Goal: Task Accomplishment & Management: Use online tool/utility

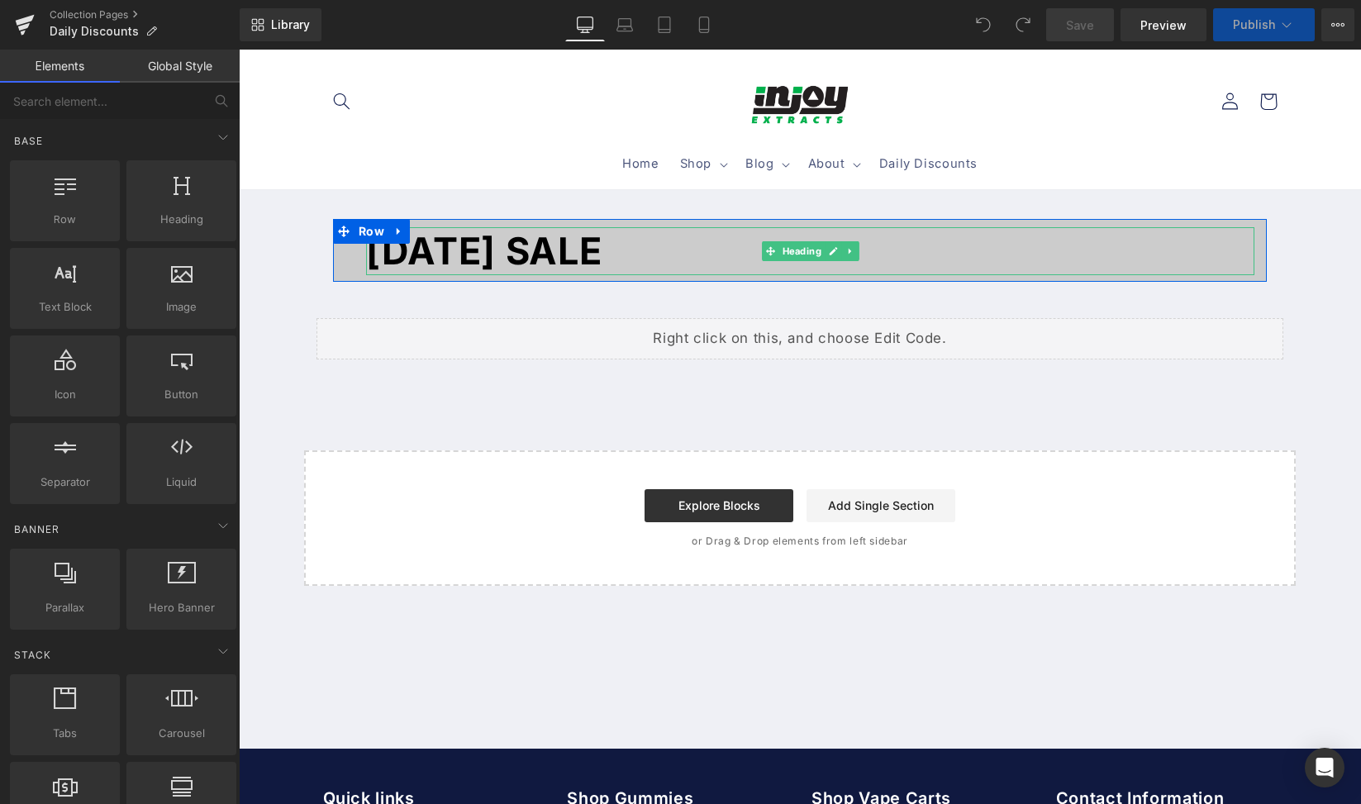
click at [602, 259] on font "LABOR DAY SALE" at bounding box center [484, 250] width 236 height 45
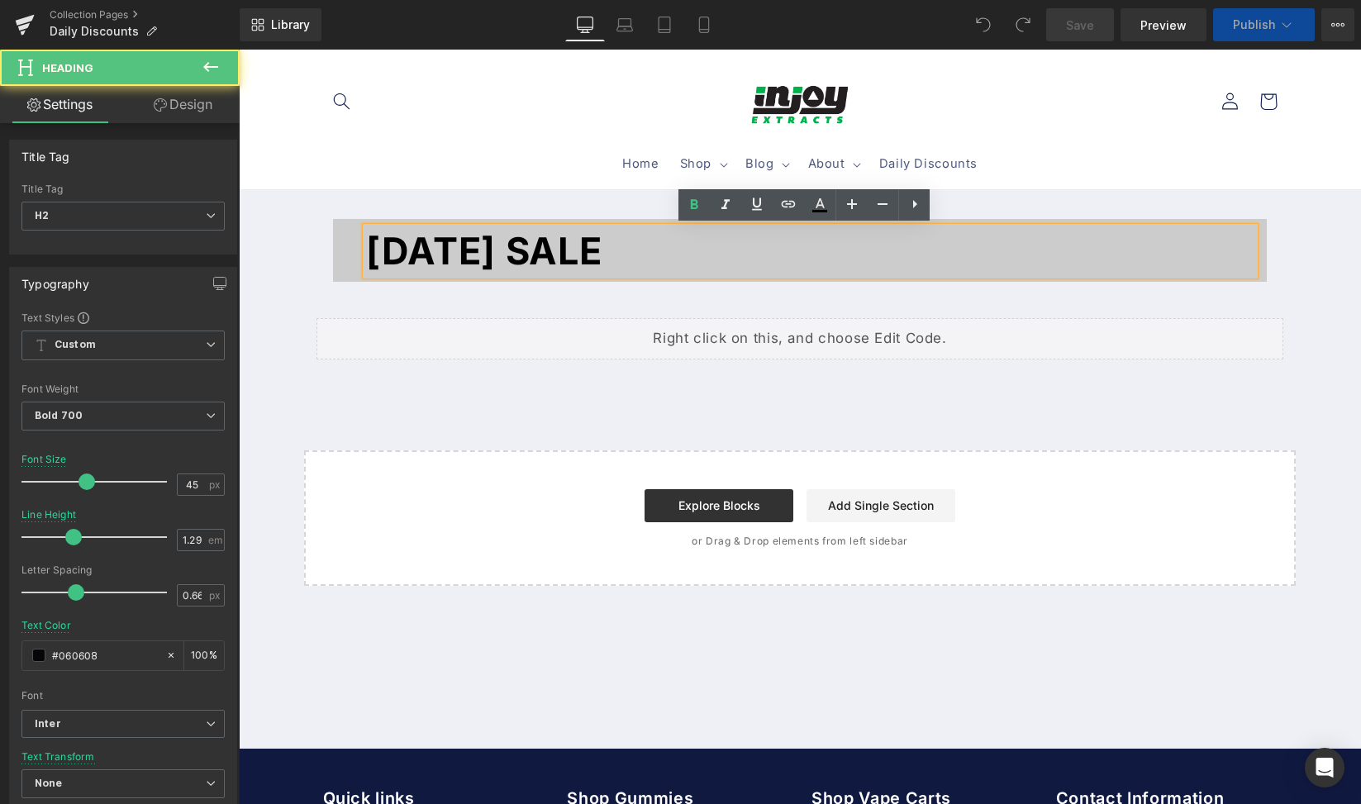
click at [602, 254] on font "LABOR DAY SALE" at bounding box center [484, 250] width 236 height 45
drag, startPoint x: 684, startPoint y: 255, endPoint x: 366, endPoint y: 256, distance: 318.2
click at [366, 256] on h2 "LABOR DAY SALE" at bounding box center [810, 251] width 889 height 48
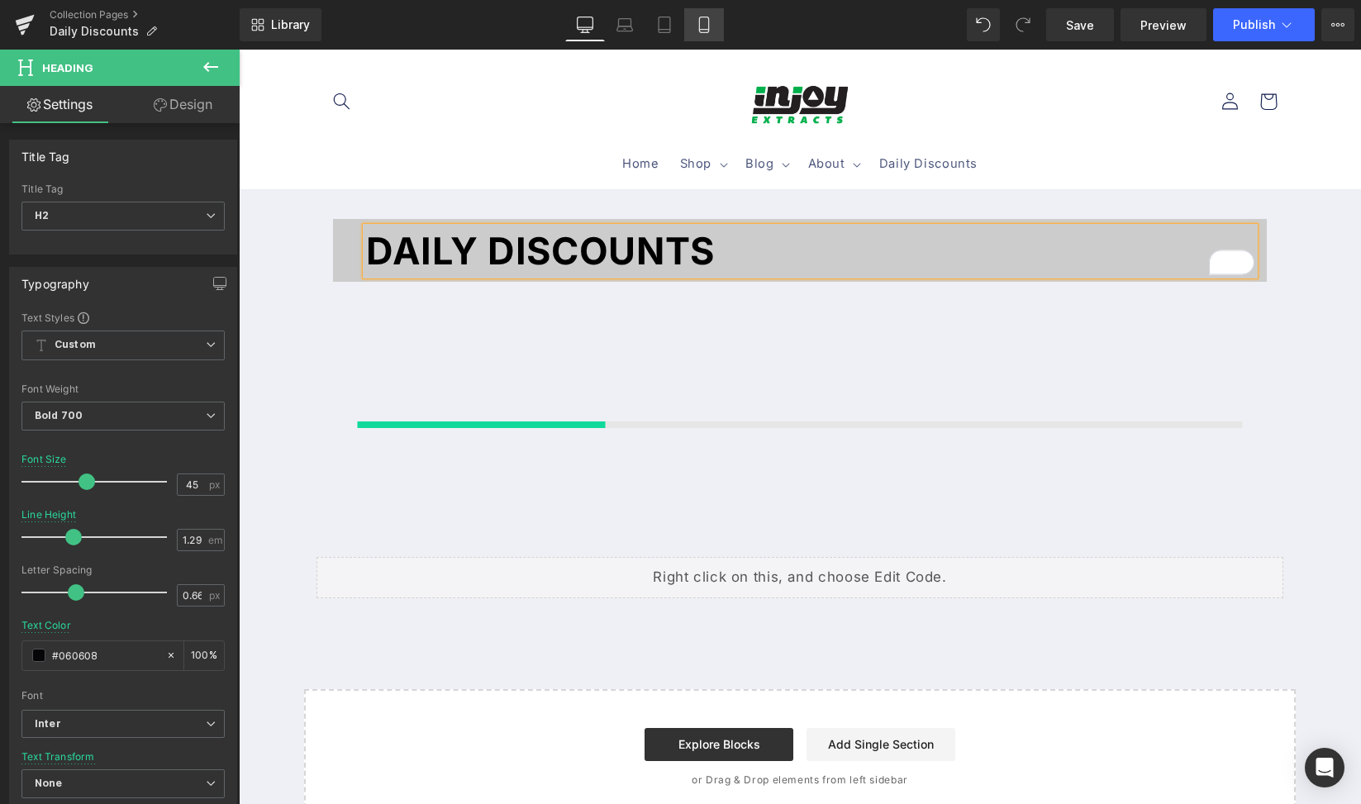
click at [697, 29] on link "Mobile" at bounding box center [704, 24] width 40 height 33
type input "32"
type input "1.1"
type input "#050505"
type input "100"
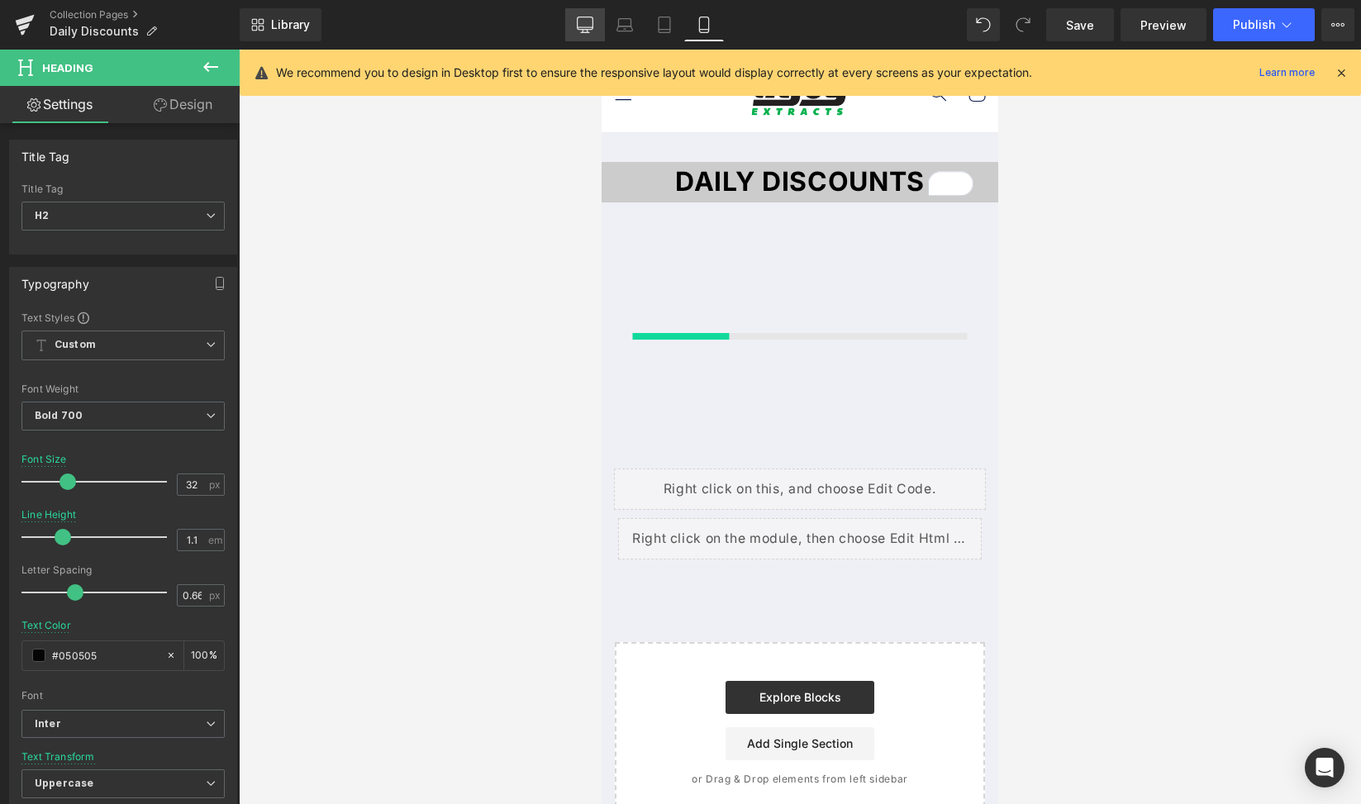
click at [575, 31] on link "Desktop" at bounding box center [585, 24] width 40 height 33
type input "45"
type input "1.29"
type input "#060608"
type input "100"
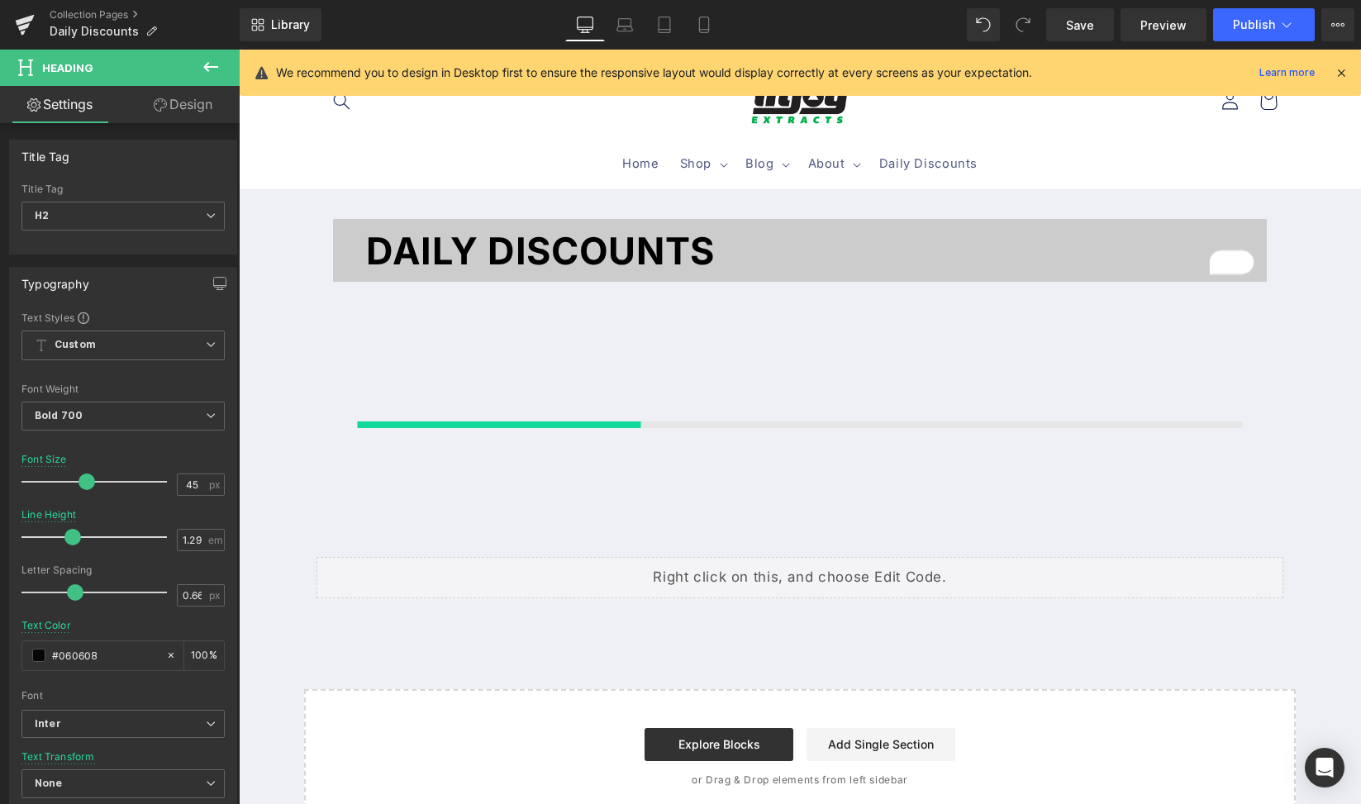
scroll to position [64, 0]
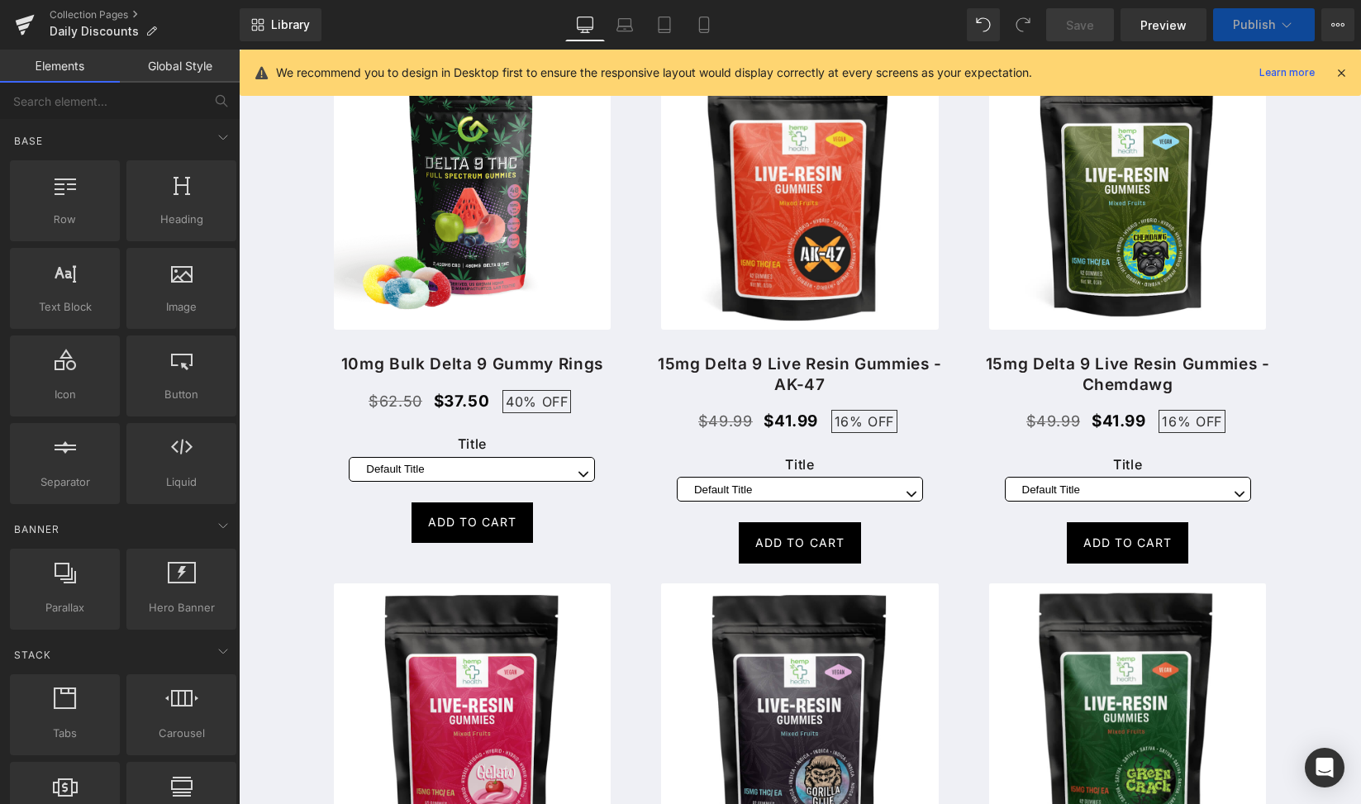
scroll to position [59, 0]
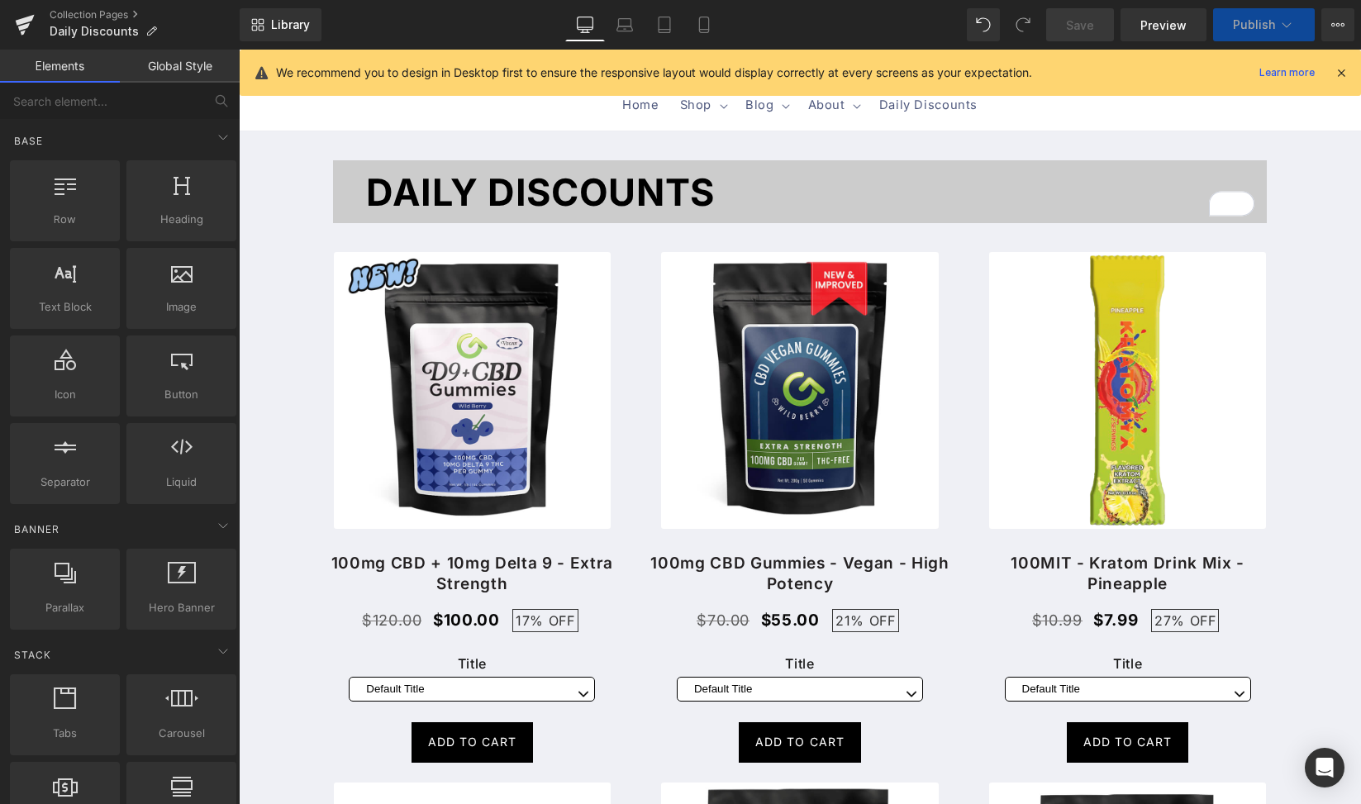
select select "Pineapple Express"
select select "Cotton Candy"
click at [1251, 7] on div "Library Desktop Desktop Laptop Tablet Mobile Save Preview Publish Scheduled Vie…" at bounding box center [801, 25] width 1122 height 50
click at [1261, 27] on span "Publish" at bounding box center [1254, 24] width 42 height 13
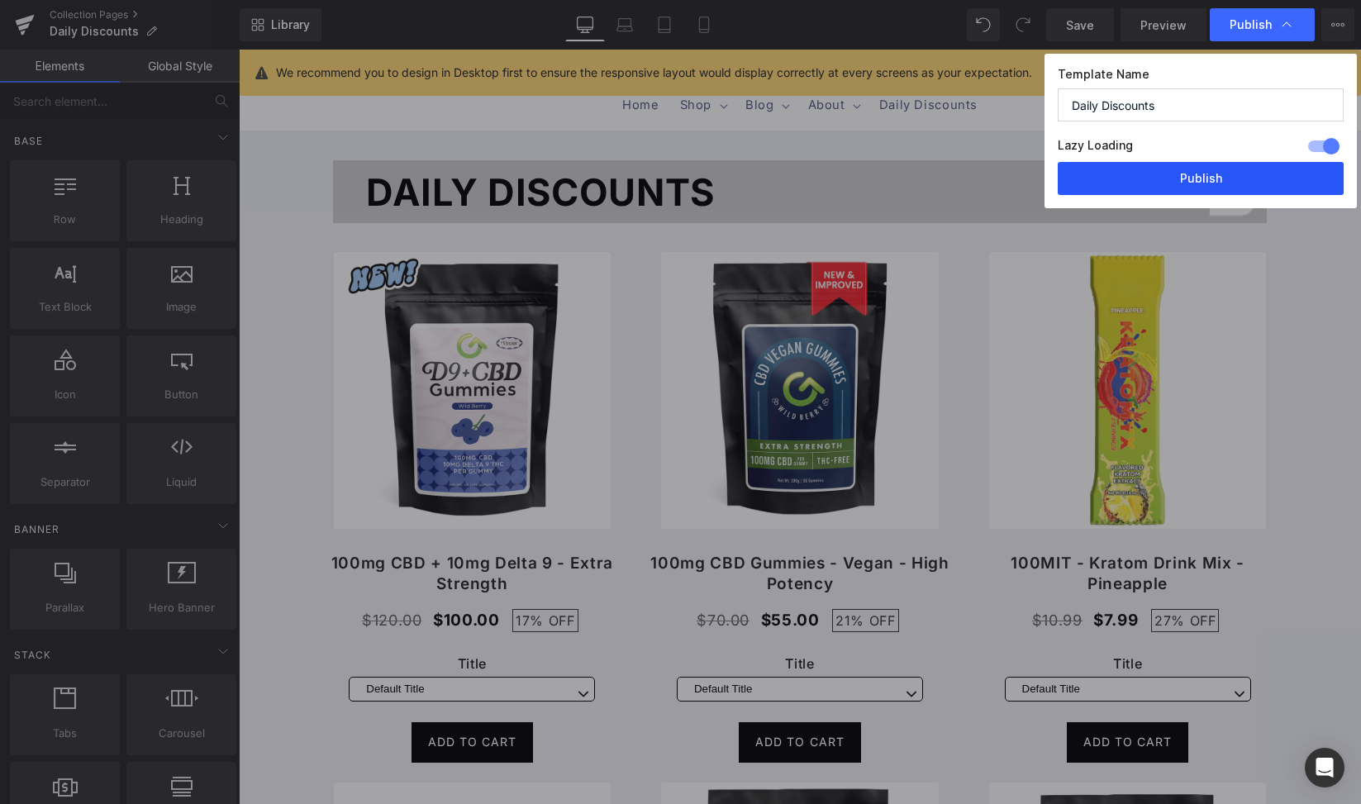
click at [1251, 173] on button "Publish" at bounding box center [1201, 178] width 286 height 33
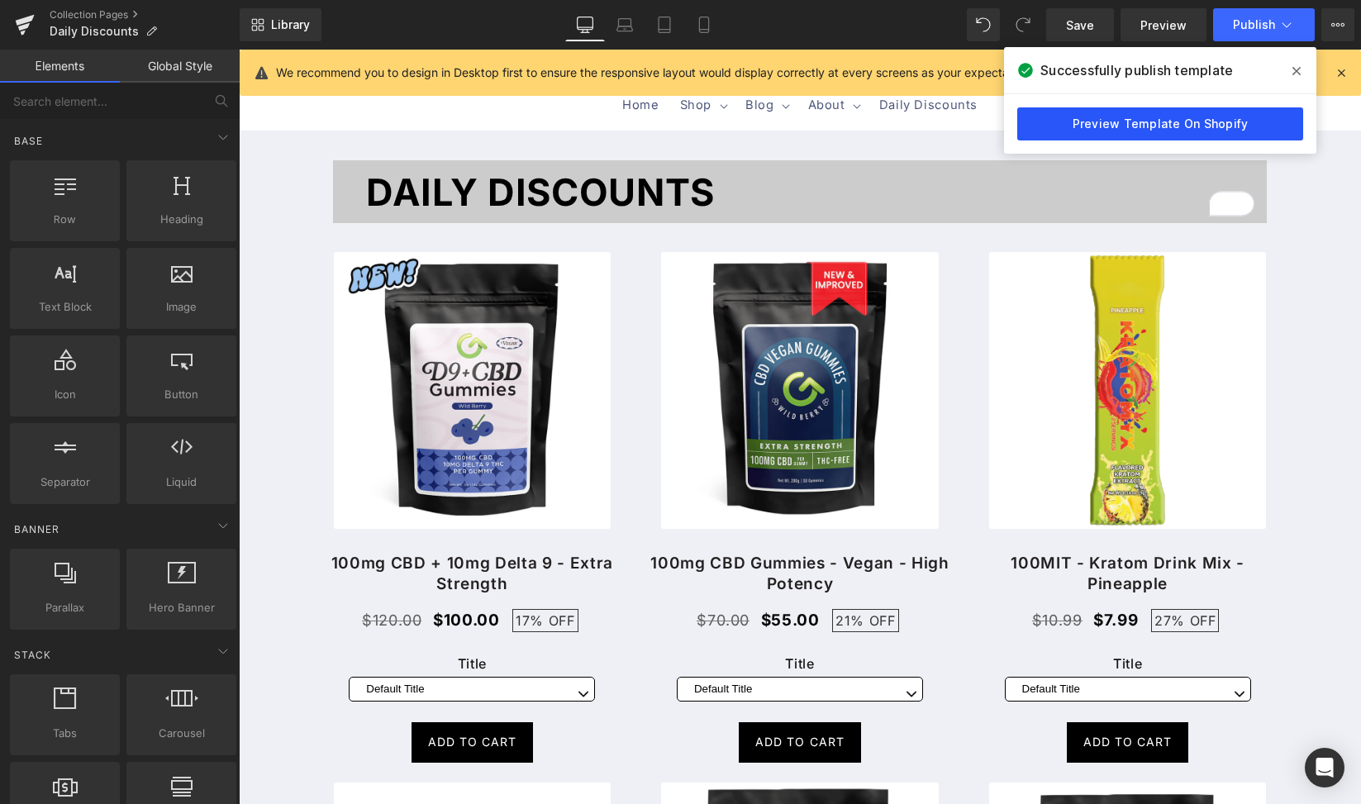
click at [1216, 122] on link "Preview Template On Shopify" at bounding box center [1161, 123] width 286 height 33
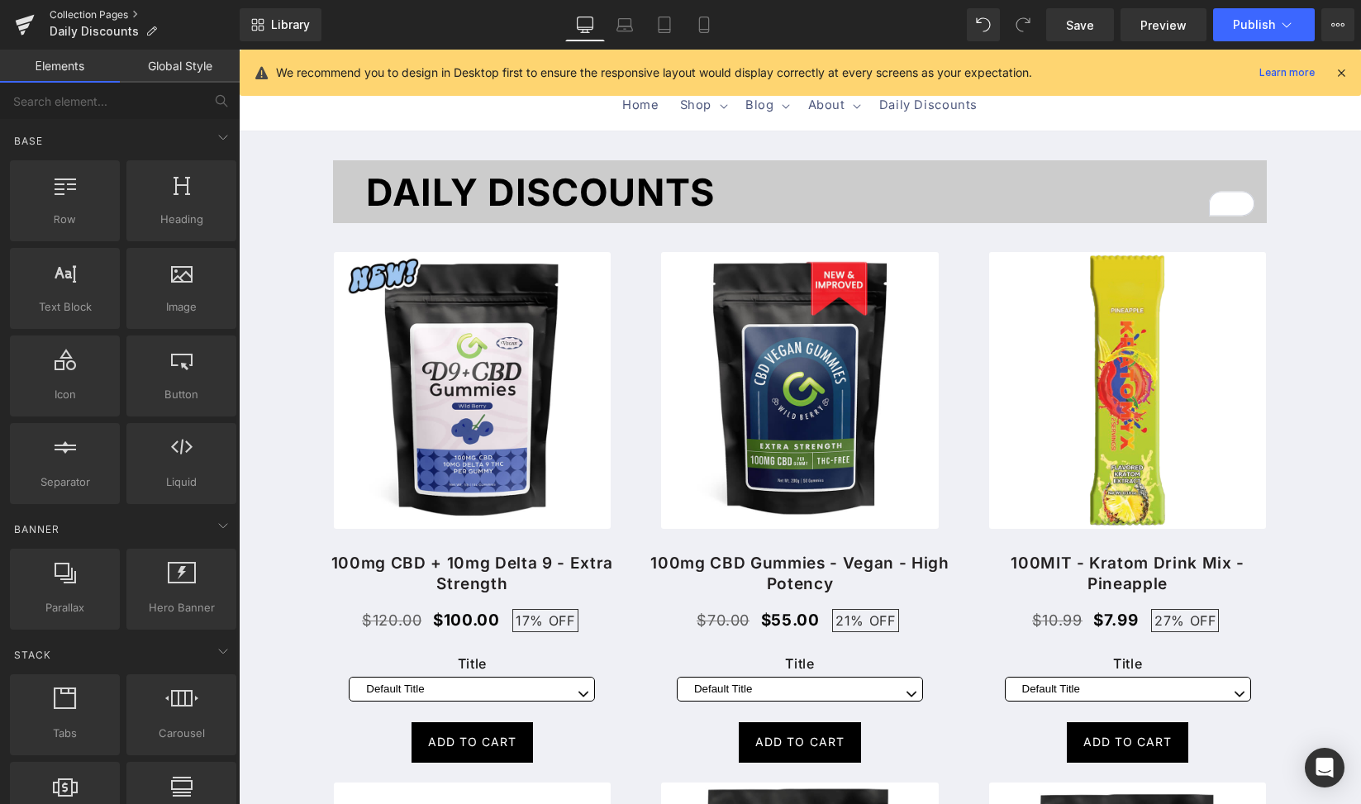
click at [60, 16] on link "Collection Pages" at bounding box center [145, 14] width 190 height 13
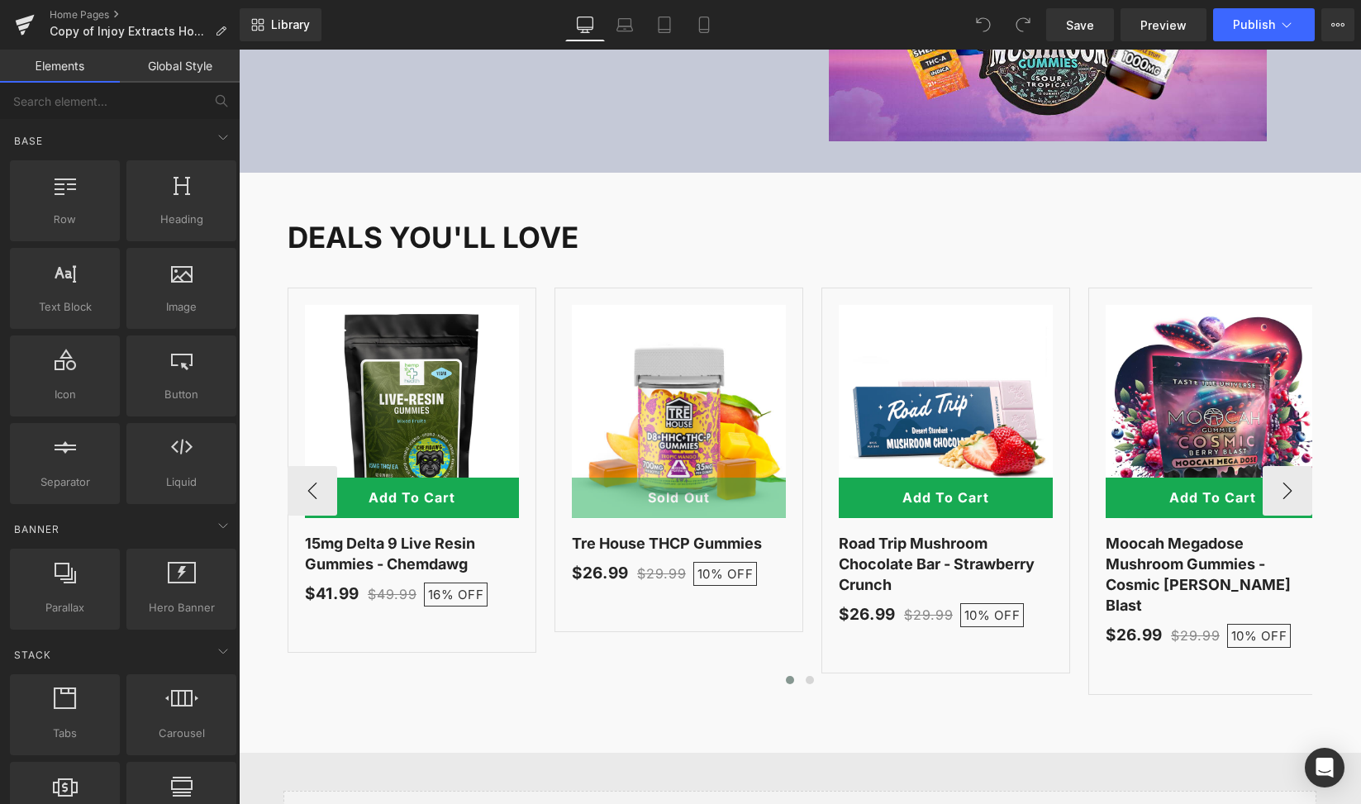
scroll to position [1743, 0]
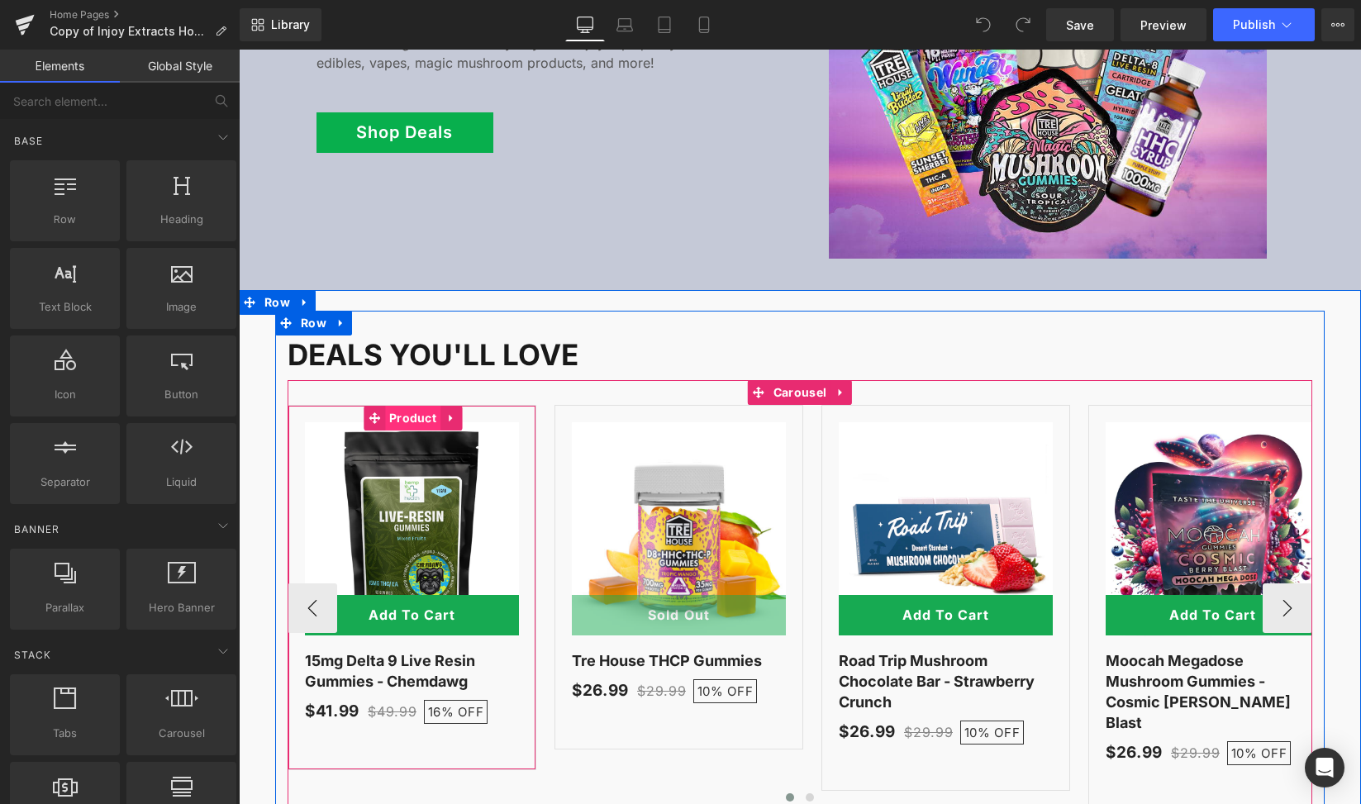
click at [408, 406] on span "Product" at bounding box center [412, 418] width 55 height 25
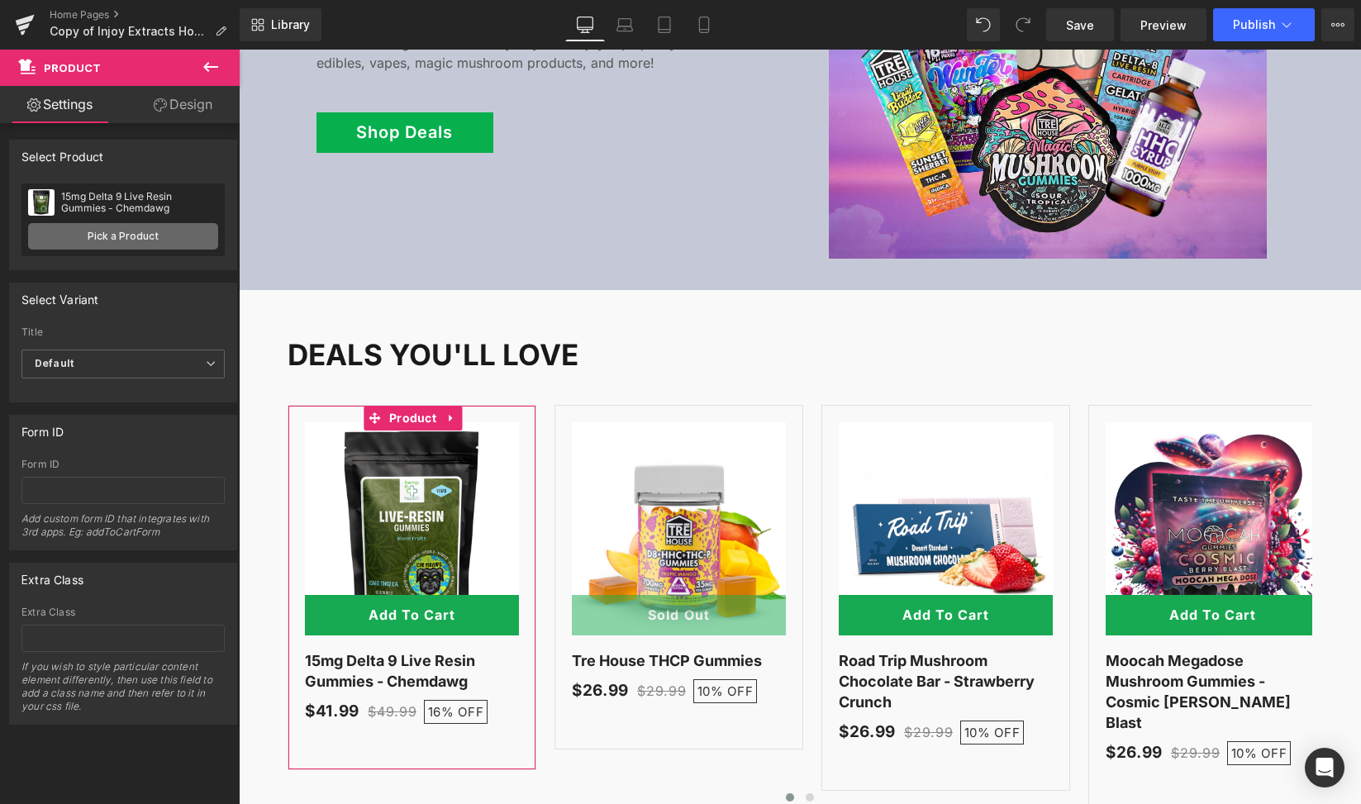
click at [175, 226] on link "Pick a Product" at bounding box center [123, 236] width 190 height 26
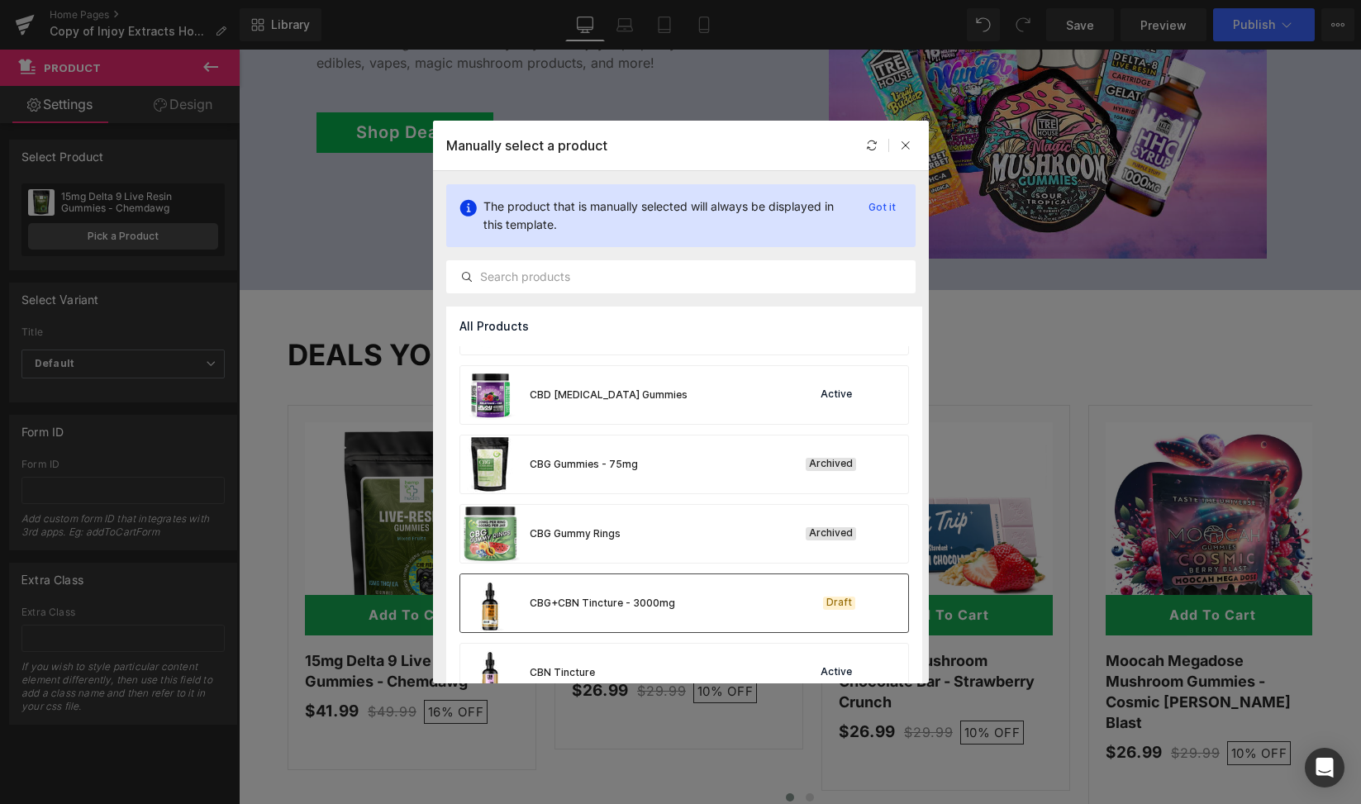
scroll to position [4635, 0]
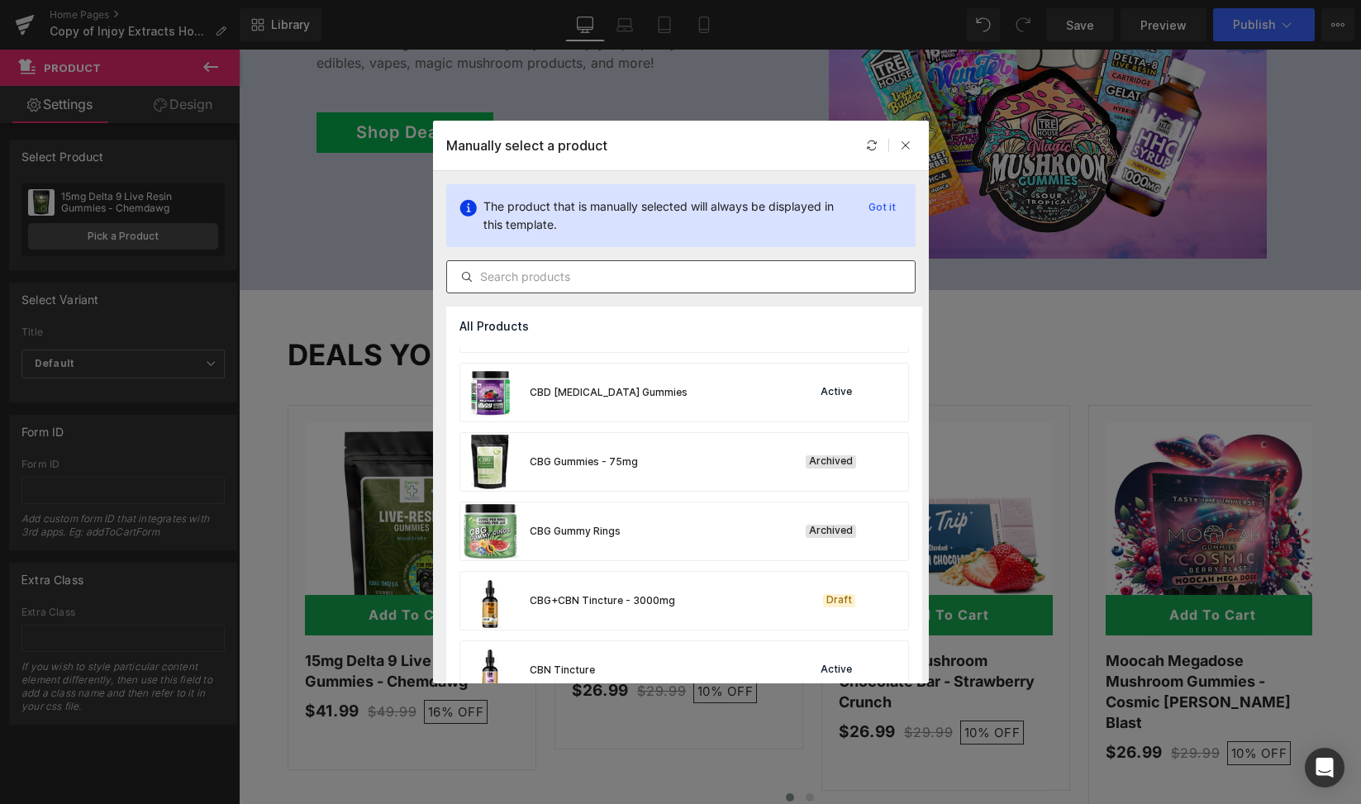
click at [554, 278] on input "text" at bounding box center [681, 277] width 468 height 20
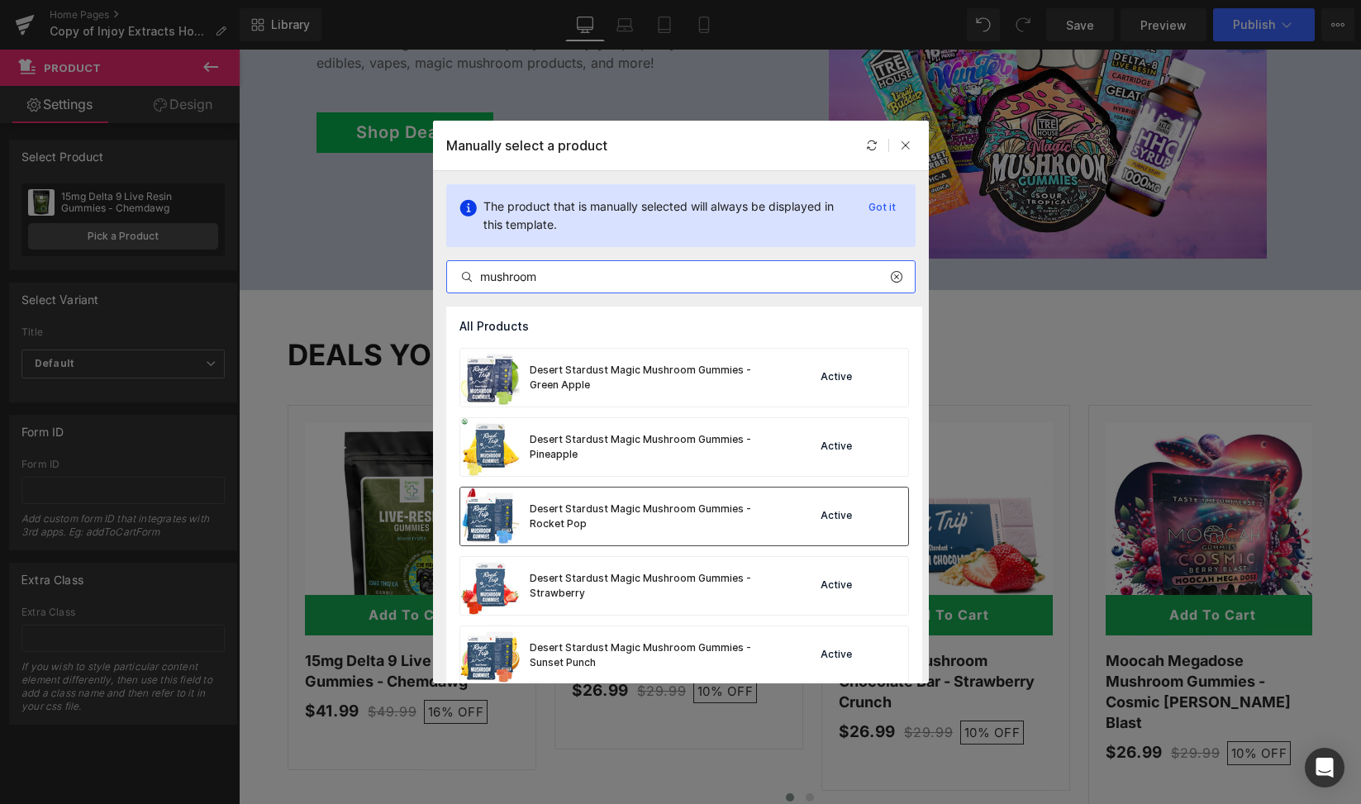
scroll to position [771, 0]
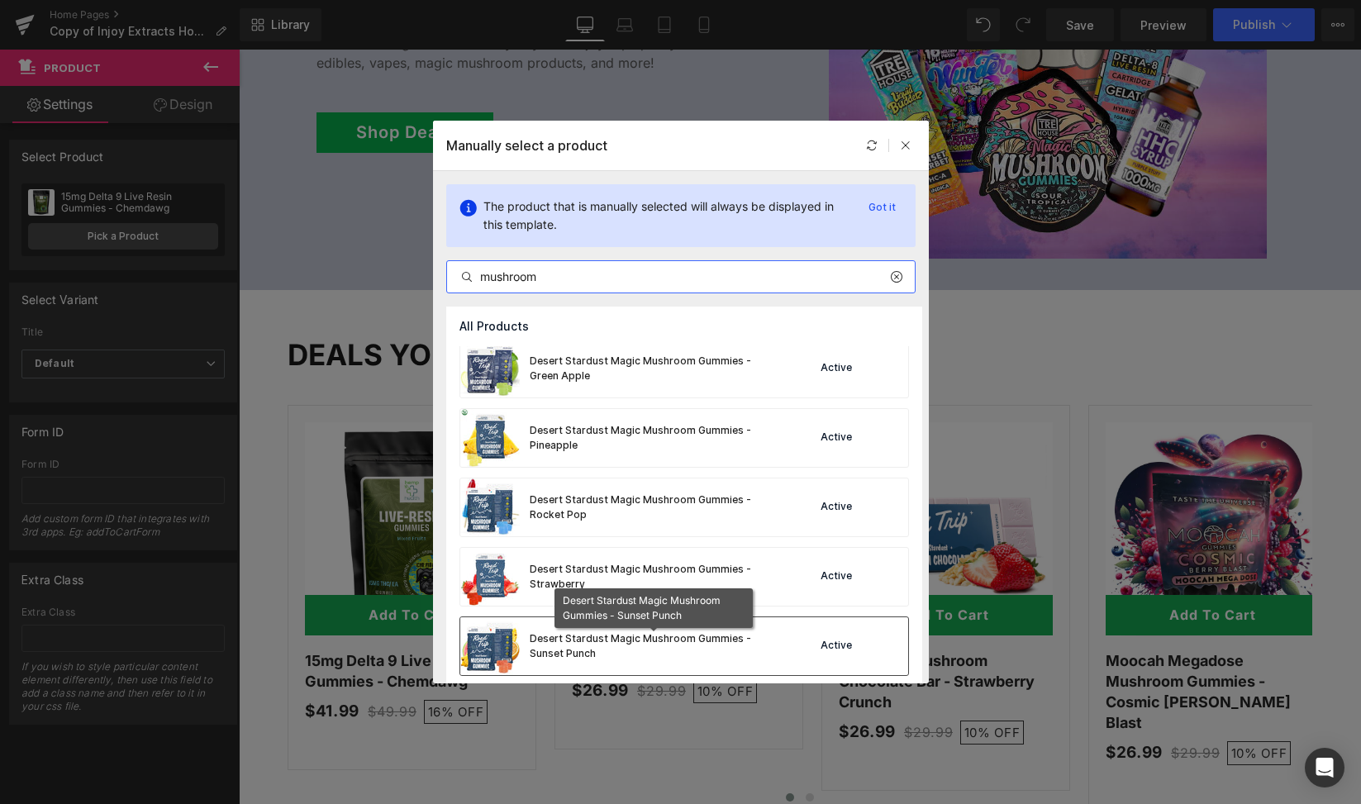
type input "mushroom"
click at [736, 632] on div "Desert Stardust Magic Mushroom Gummies - Sunset Punch" at bounding box center [654, 647] width 248 height 30
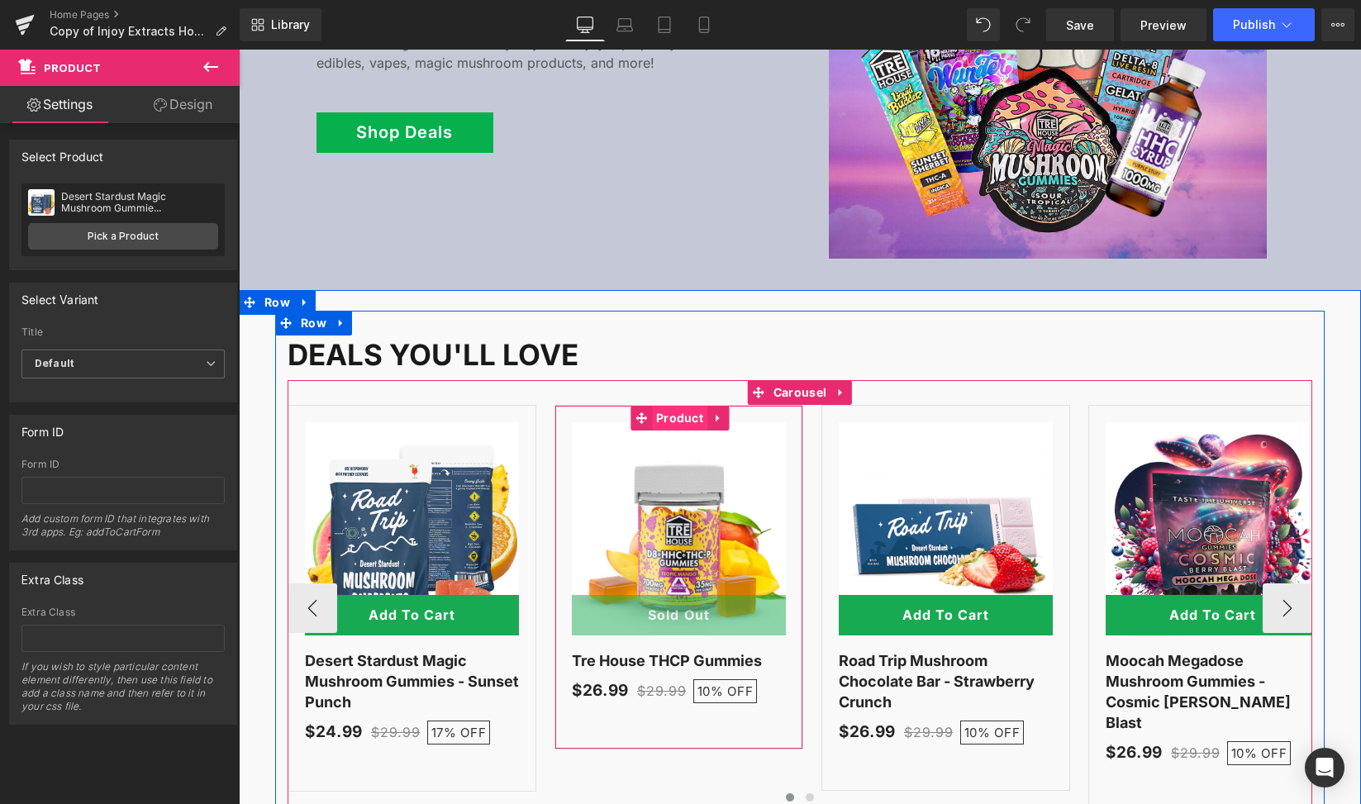
click at [670, 406] on span "Product" at bounding box center [679, 418] width 55 height 25
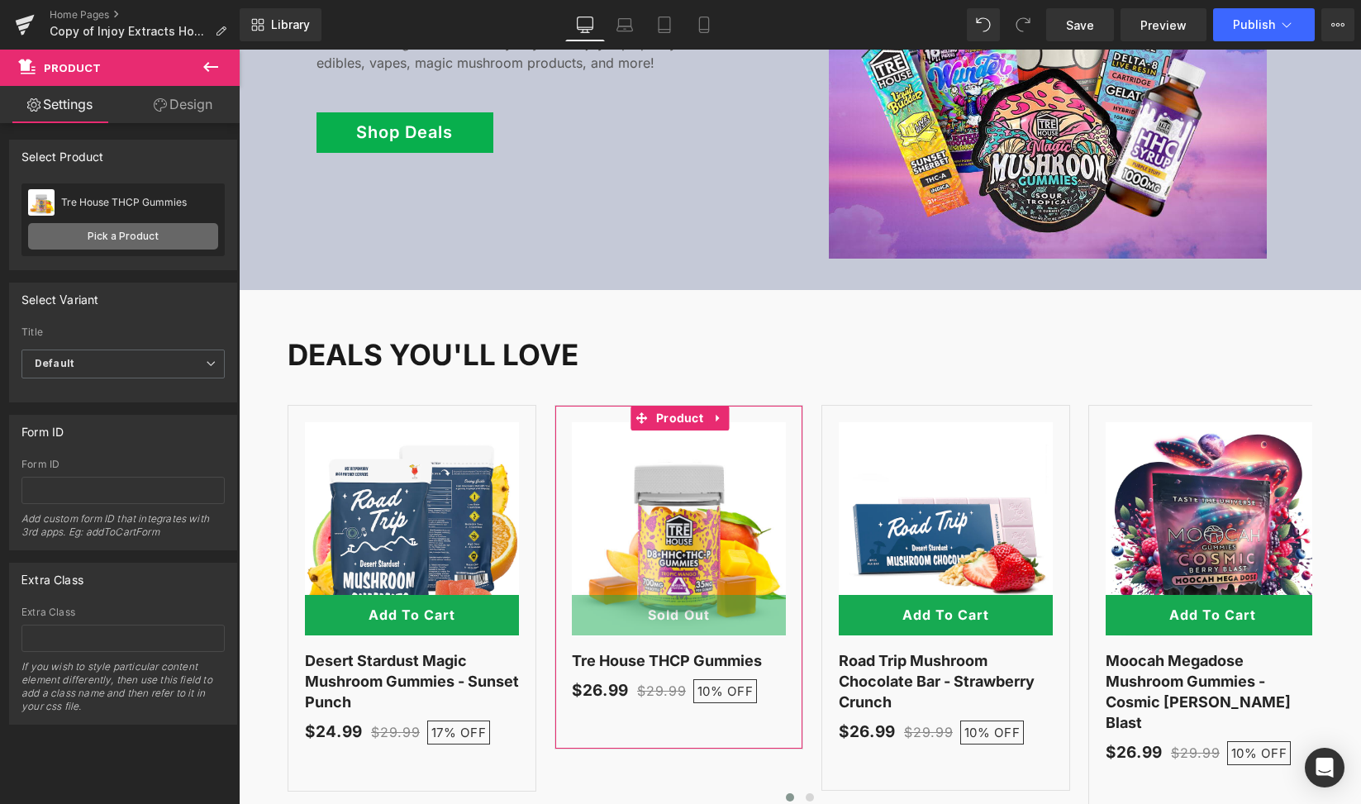
click at [136, 233] on link "Pick a Product" at bounding box center [123, 236] width 190 height 26
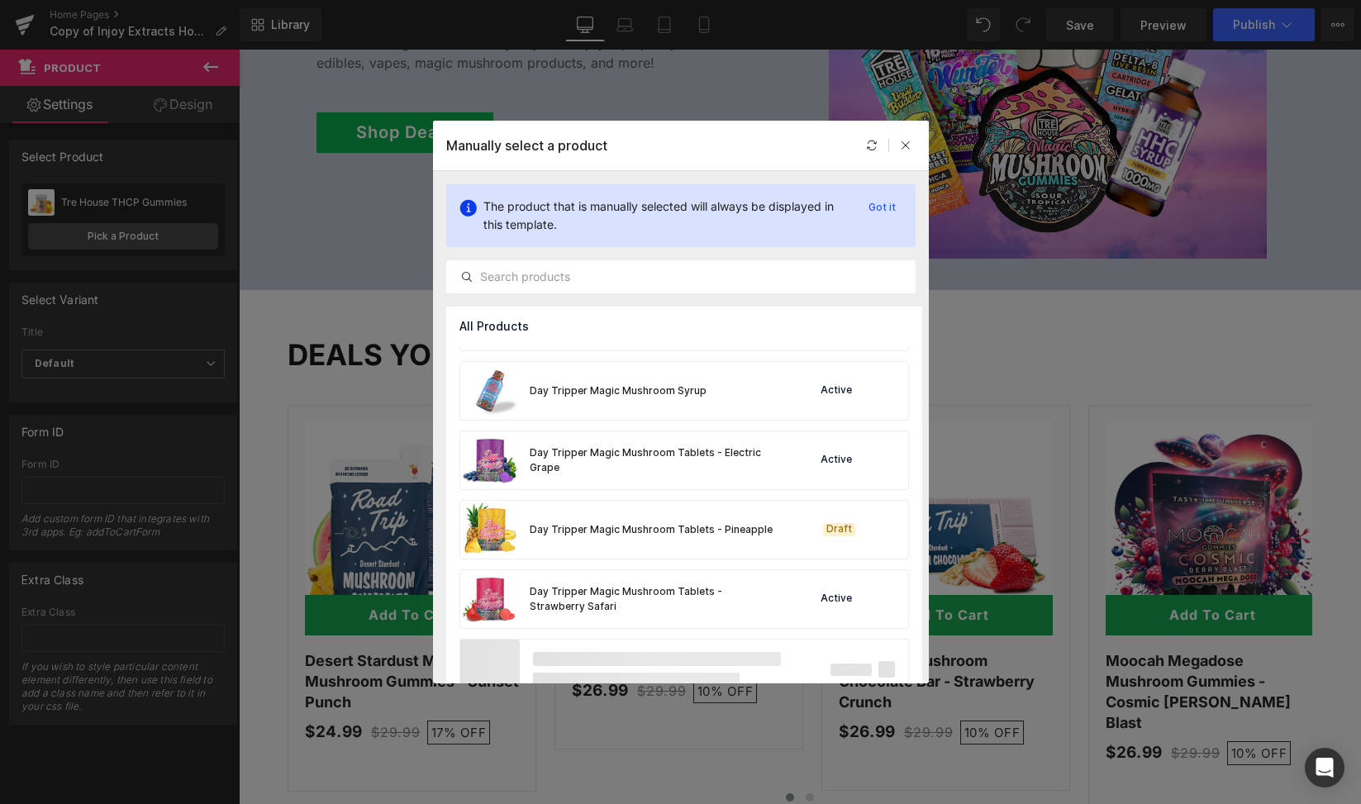
scroll to position [5361, 0]
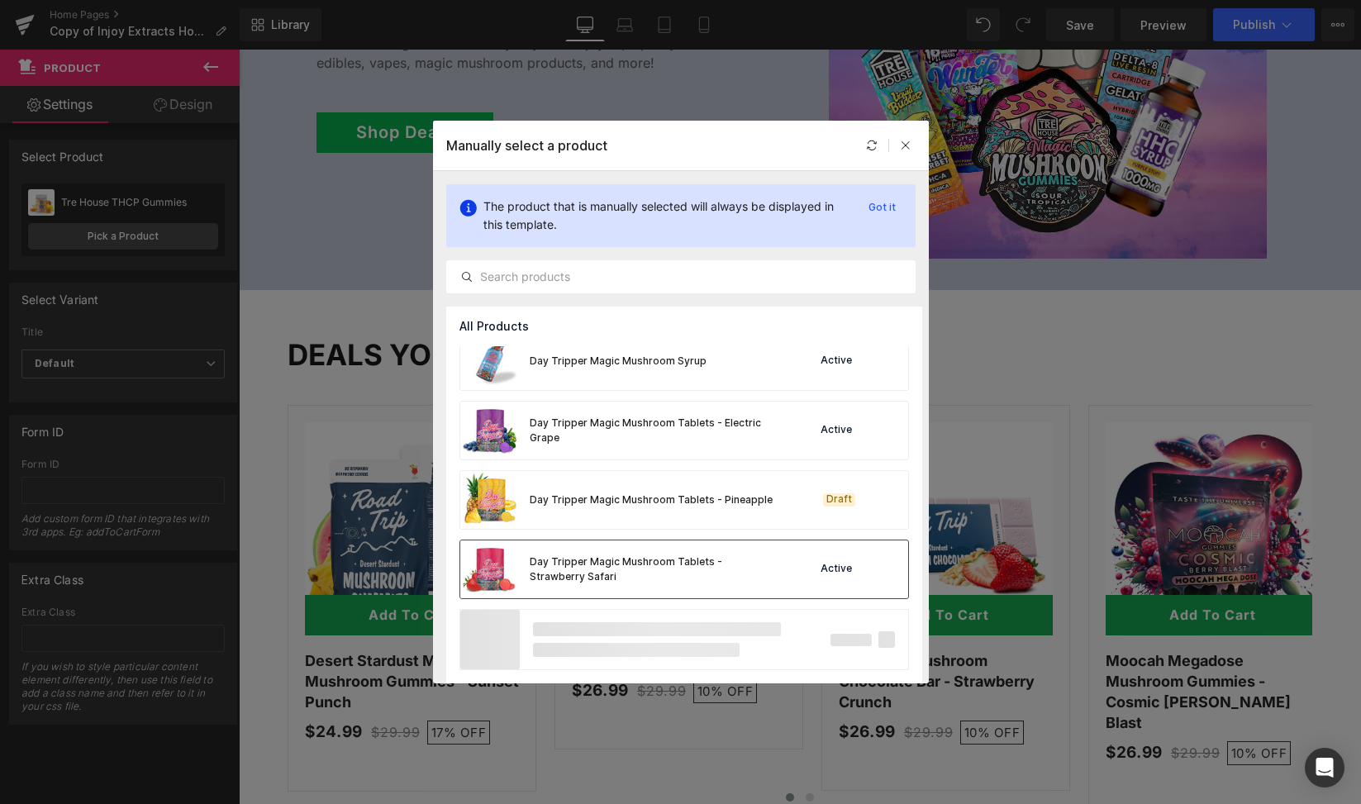
click at [654, 553] on div "Day Tripper Magic Mushroom Tablets - Strawberry Safari" at bounding box center [618, 570] width 317 height 58
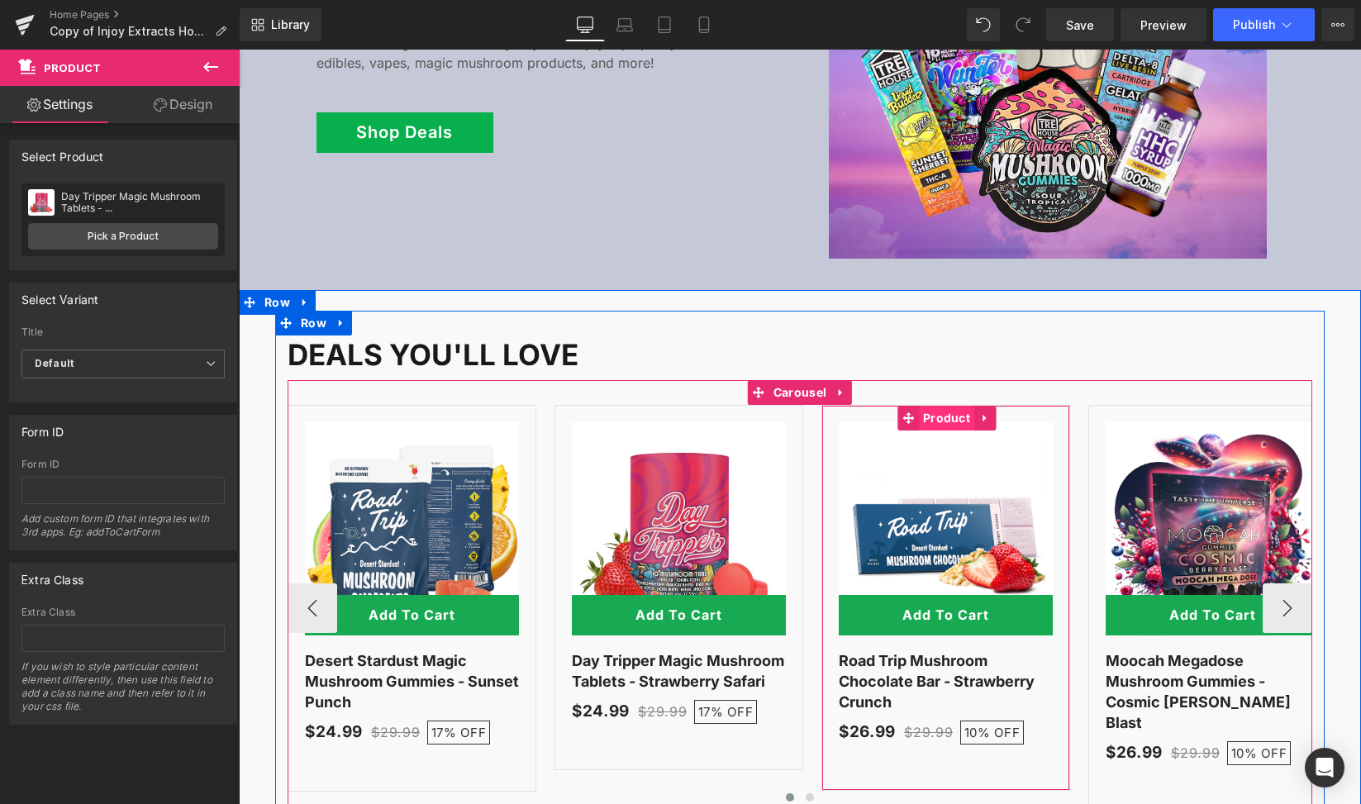
click at [926, 406] on span "Product" at bounding box center [946, 418] width 55 height 25
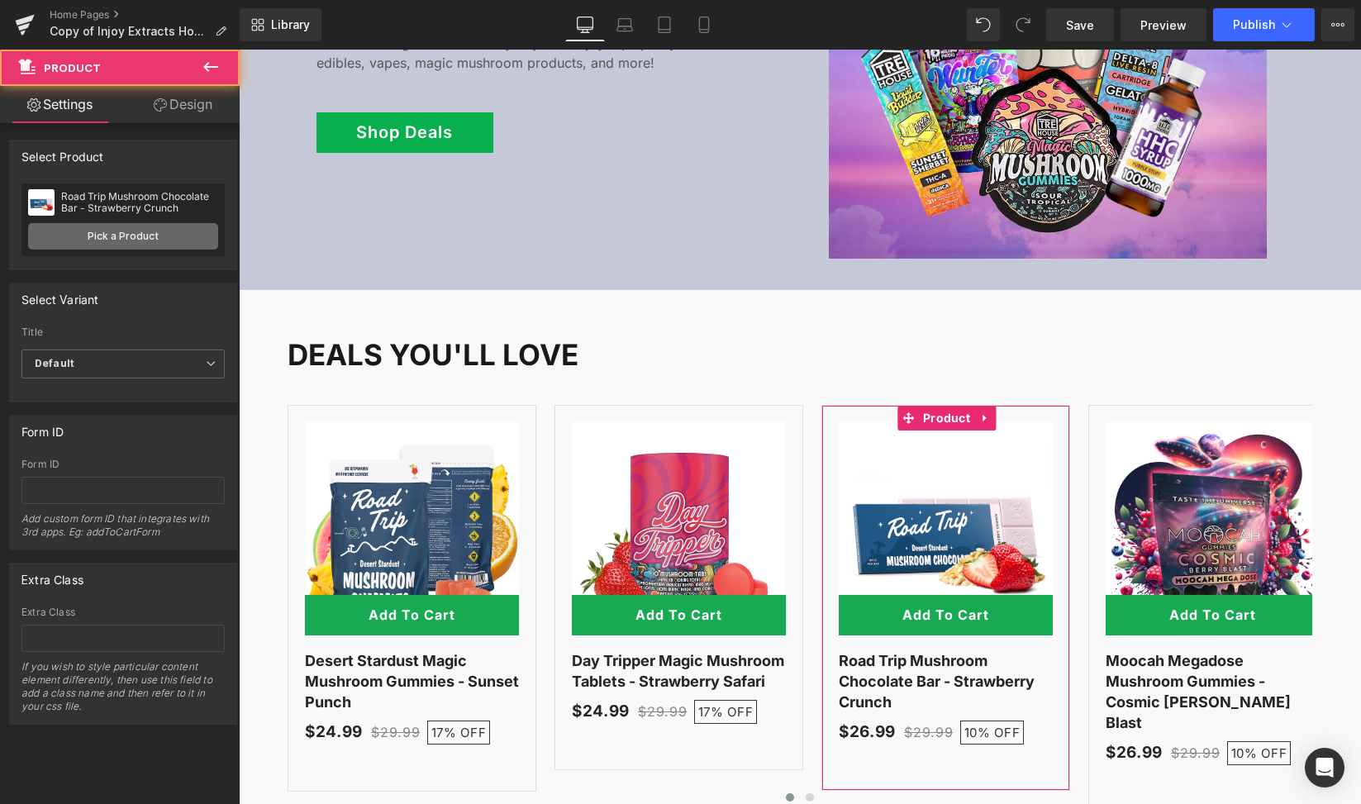
click at [82, 247] on link "Pick a Product" at bounding box center [123, 236] width 190 height 26
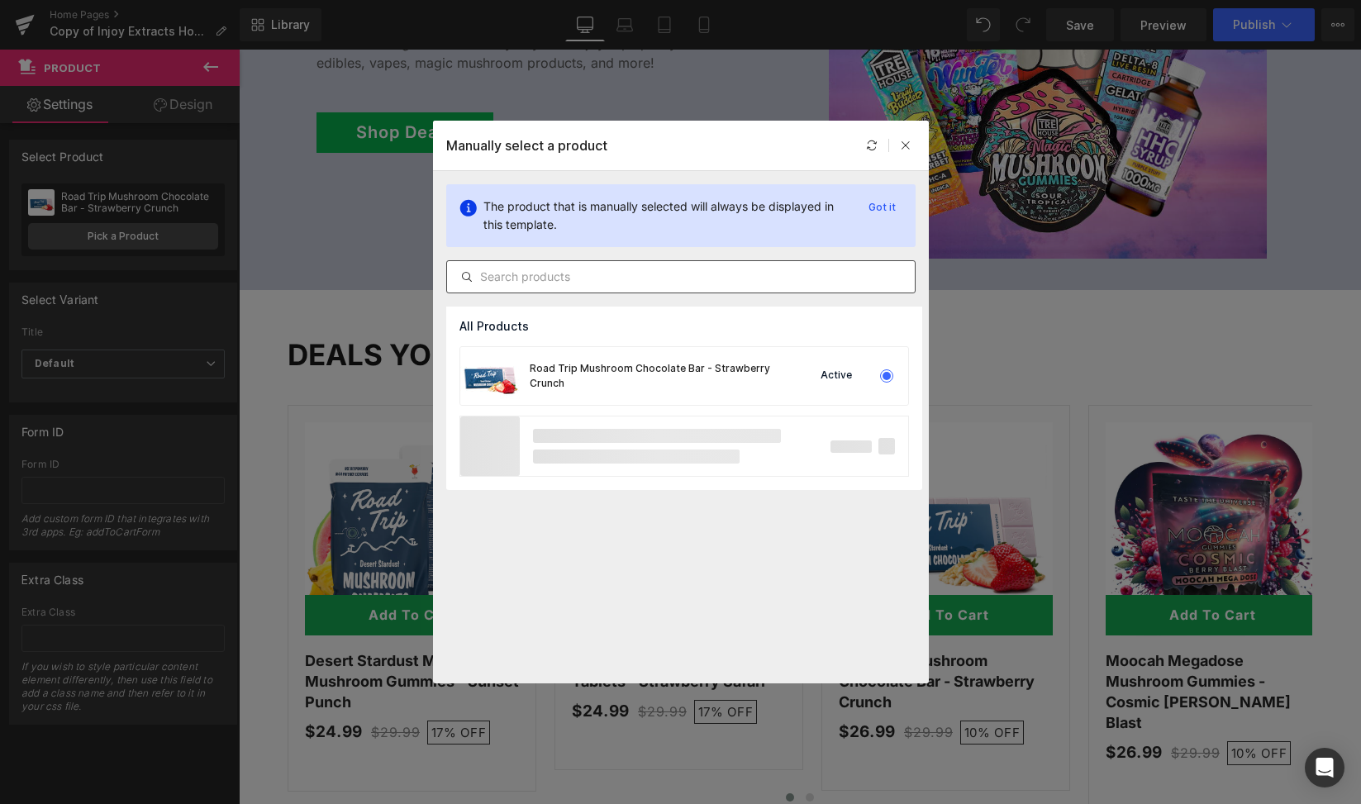
click at [662, 265] on div at bounding box center [680, 276] width 469 height 33
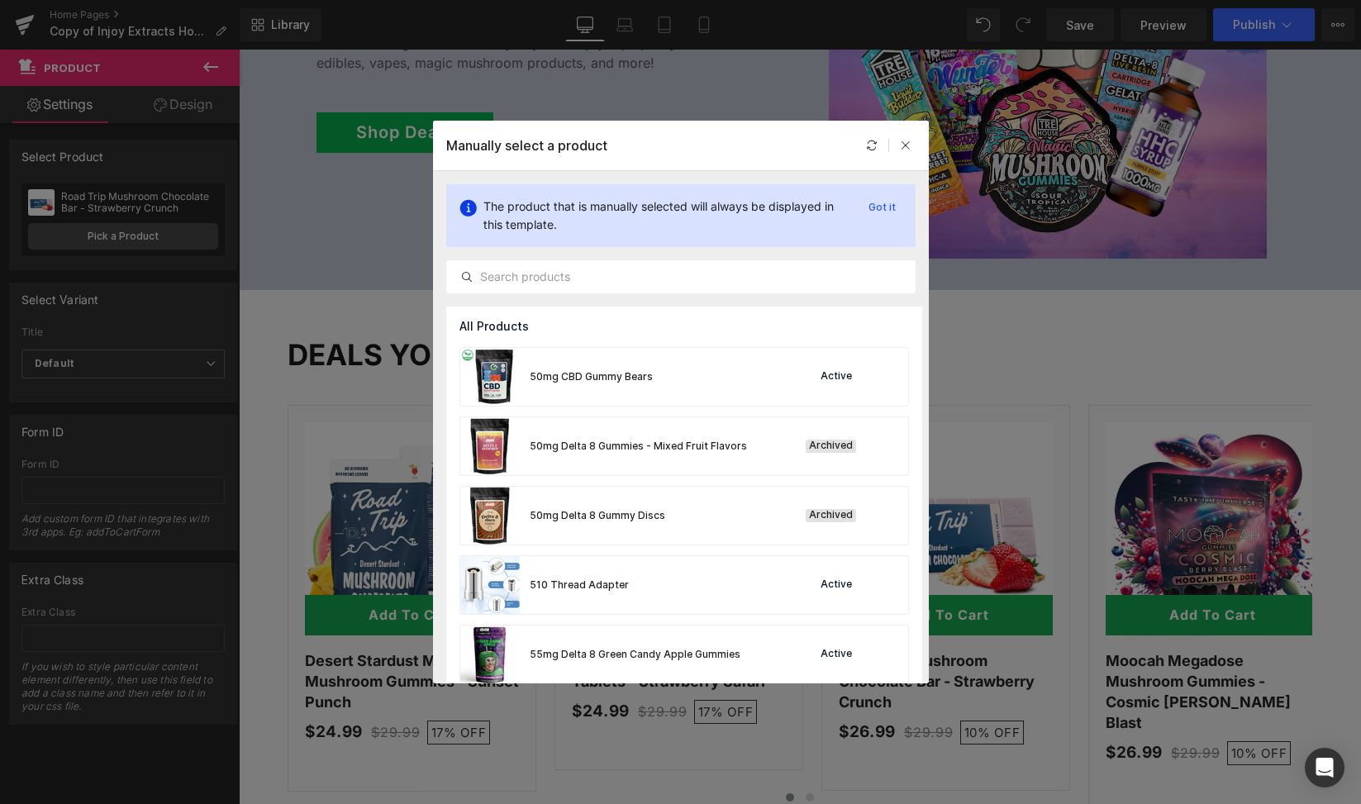
scroll to position [2452, 0]
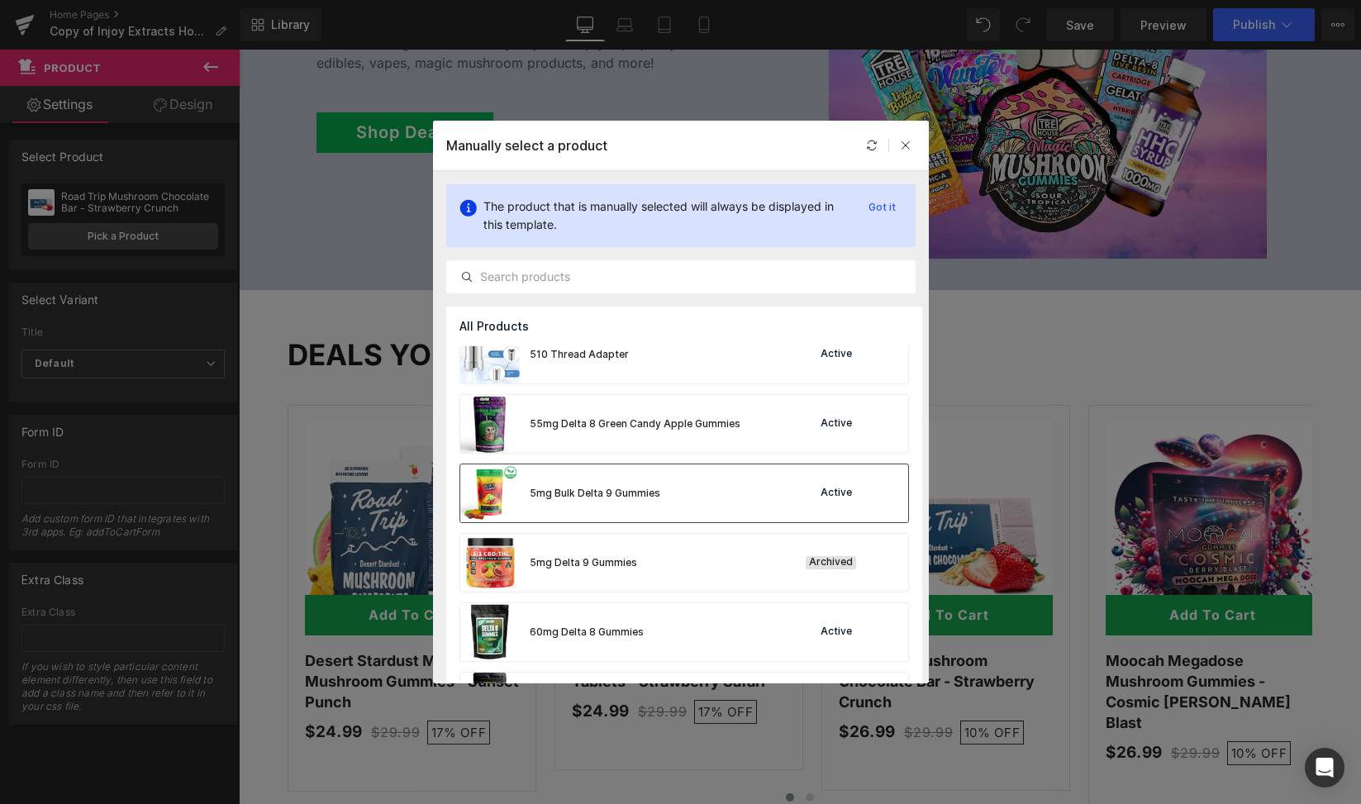
click at [659, 491] on div "5mg Bulk Delta 9 Gummies Active" at bounding box center [684, 494] width 448 height 58
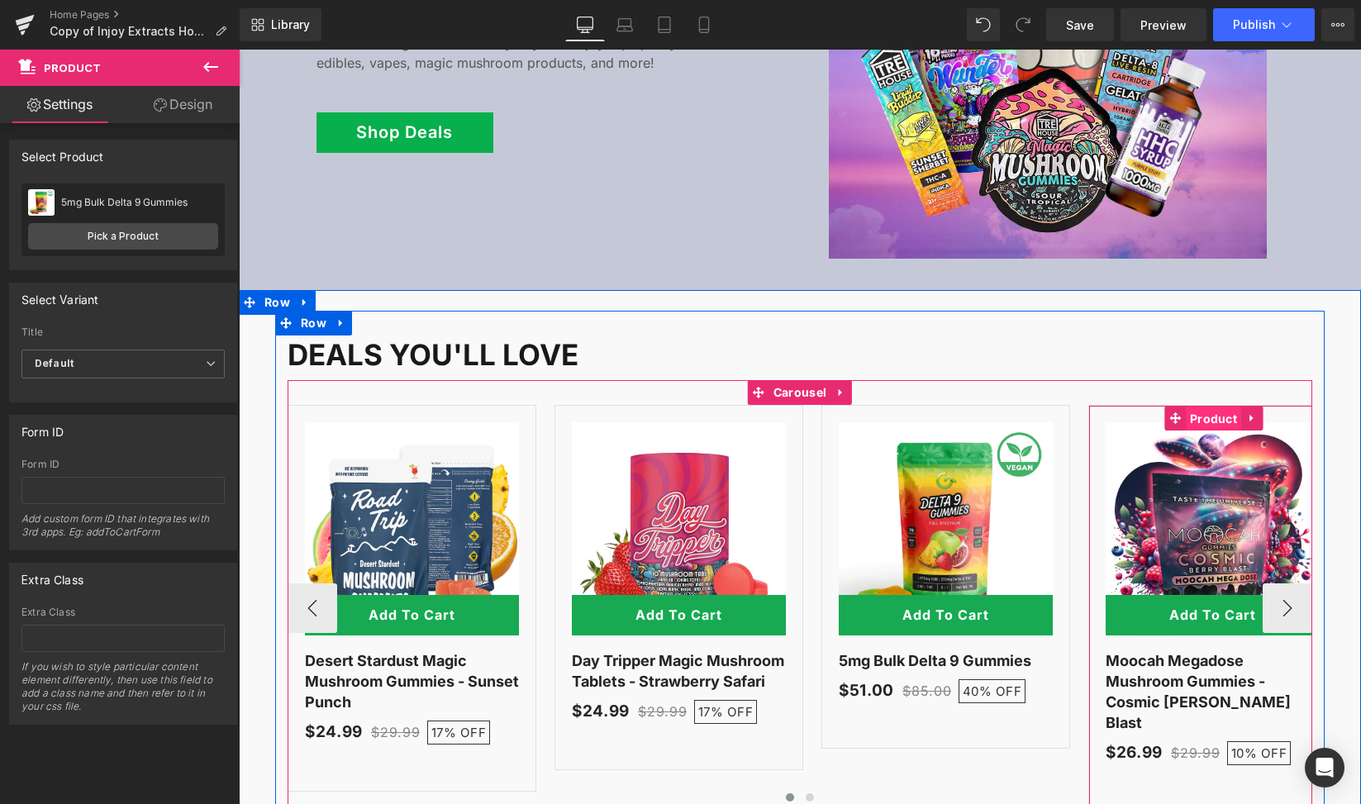
click at [1203, 407] on span "Product" at bounding box center [1213, 419] width 55 height 25
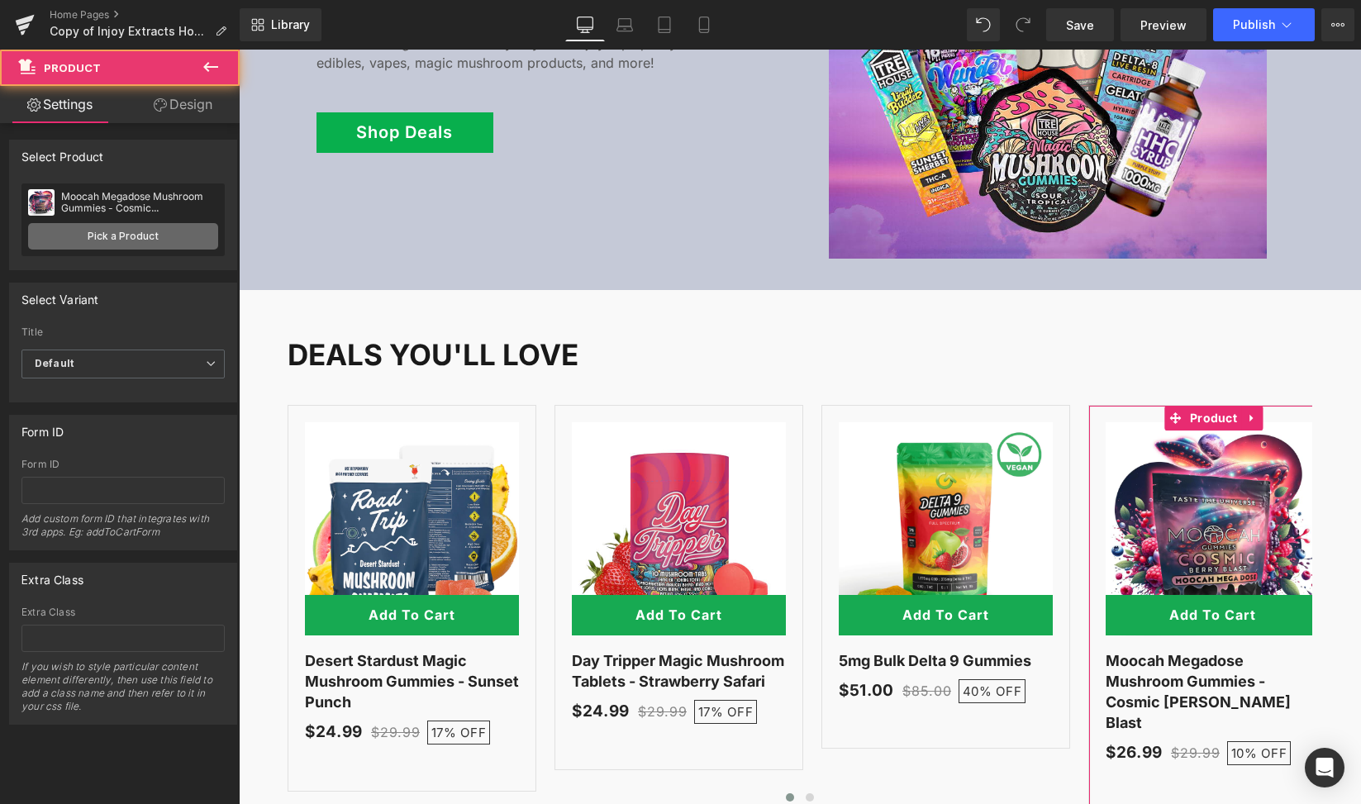
click at [112, 236] on link "Pick a Product" at bounding box center [123, 236] width 190 height 26
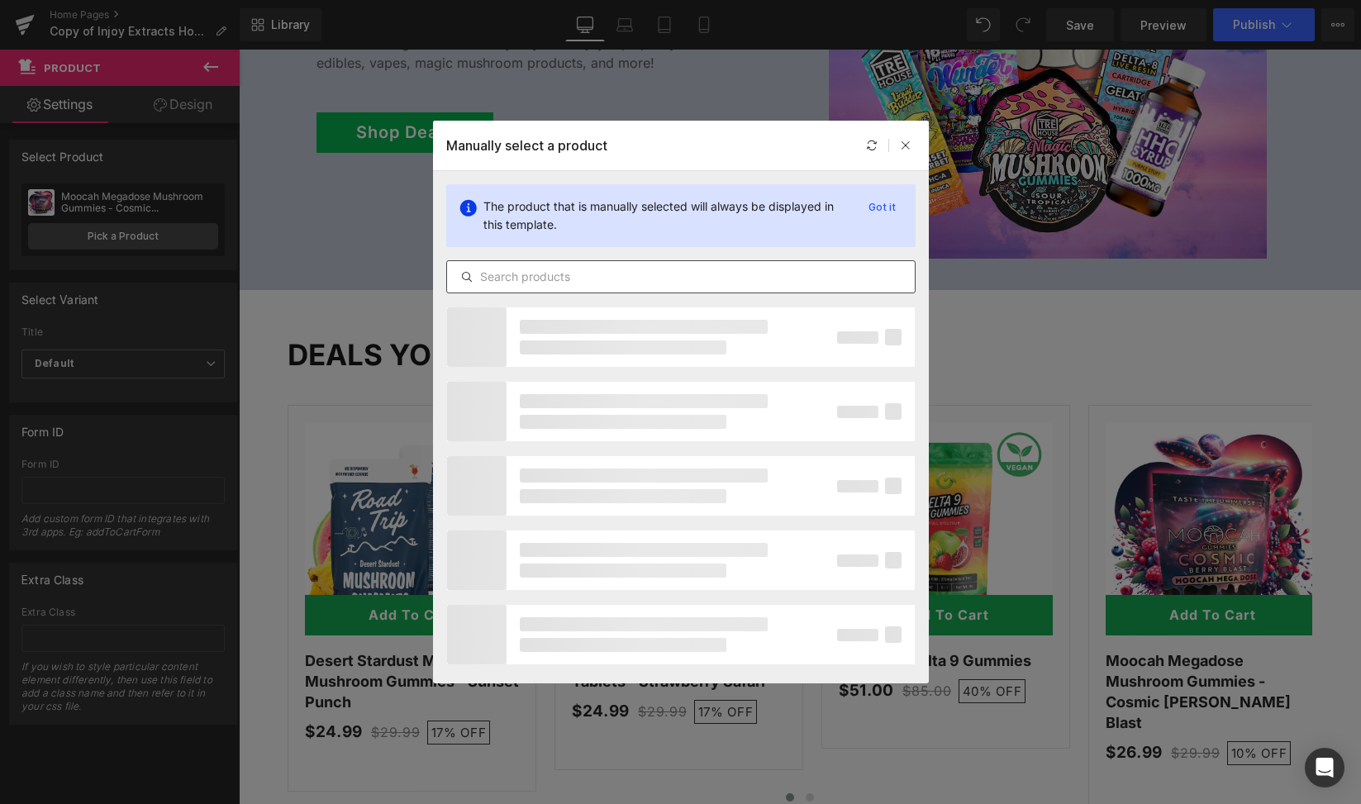
click at [638, 267] on input "text" at bounding box center [681, 277] width 468 height 20
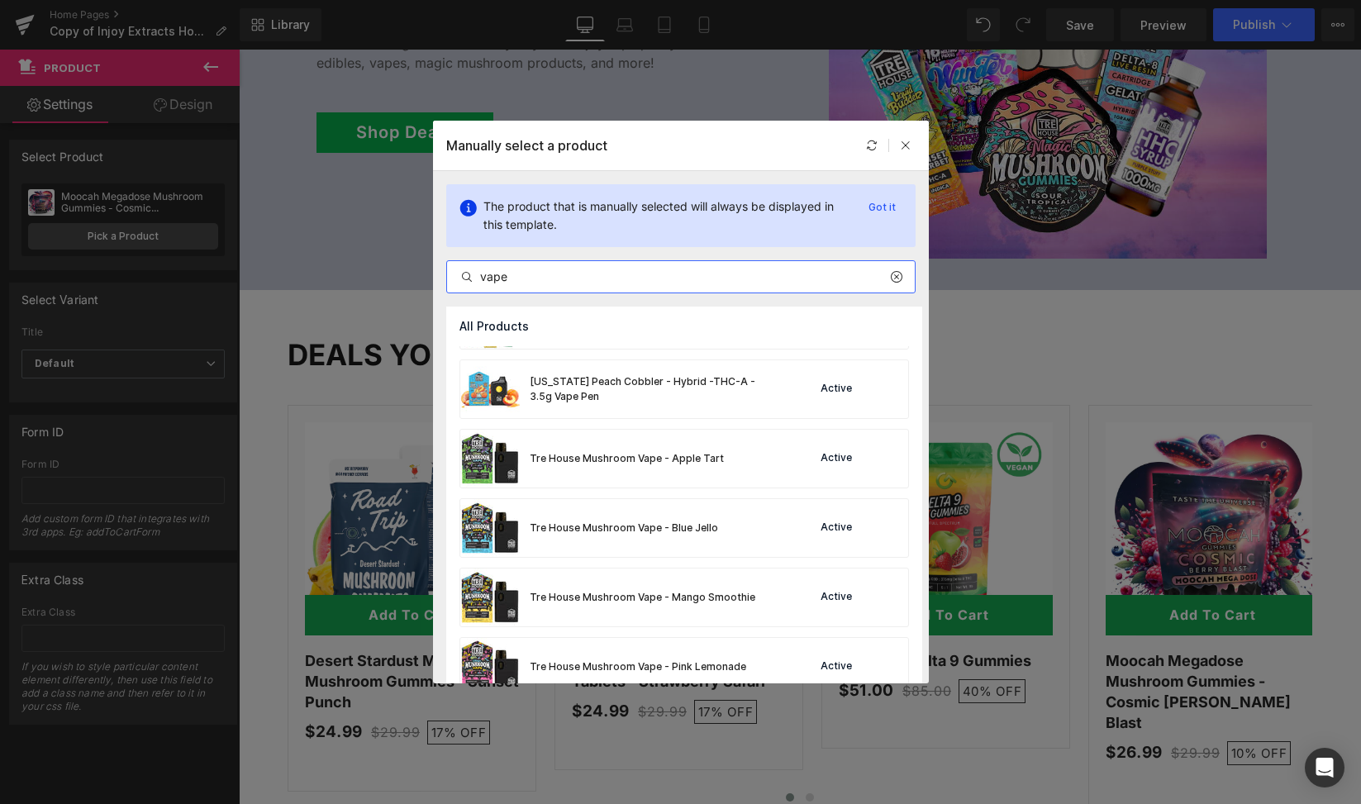
scroll to position [411, 0]
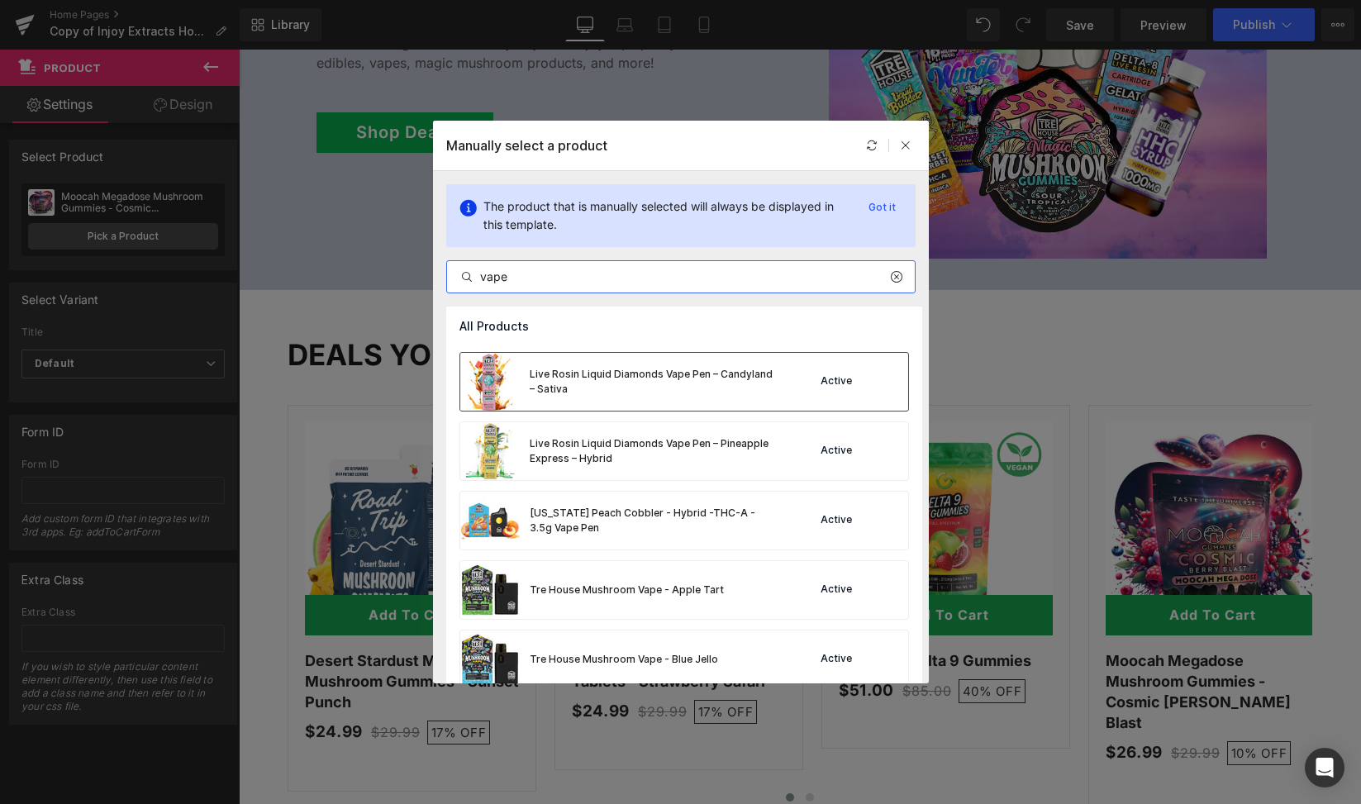
type input "vape"
click at [640, 372] on div "Live Rosin Liquid Diamonds Vape Pen – Candyland – Sativa" at bounding box center [654, 382] width 248 height 30
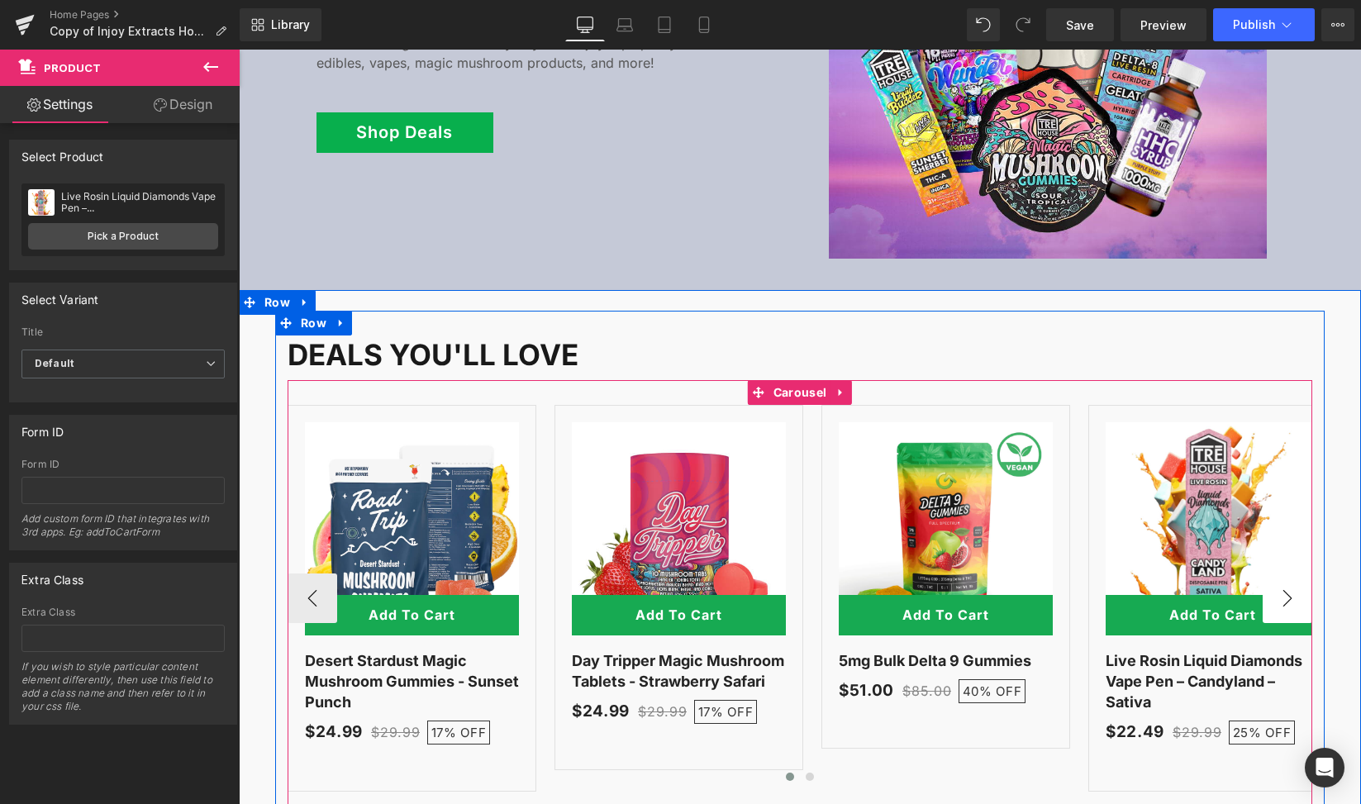
click at [1282, 588] on button "›" at bounding box center [1288, 599] width 50 height 50
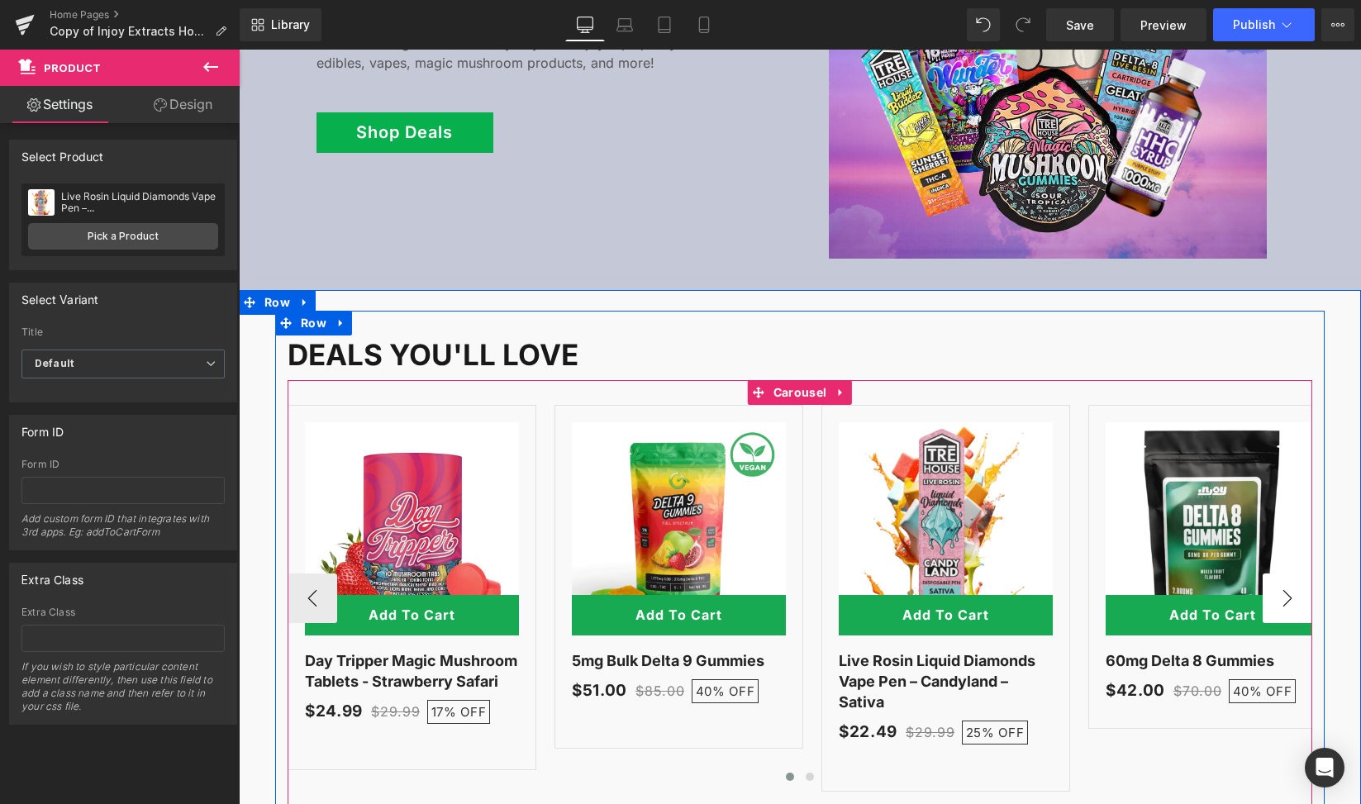
click at [1289, 579] on button "›" at bounding box center [1288, 599] width 50 height 50
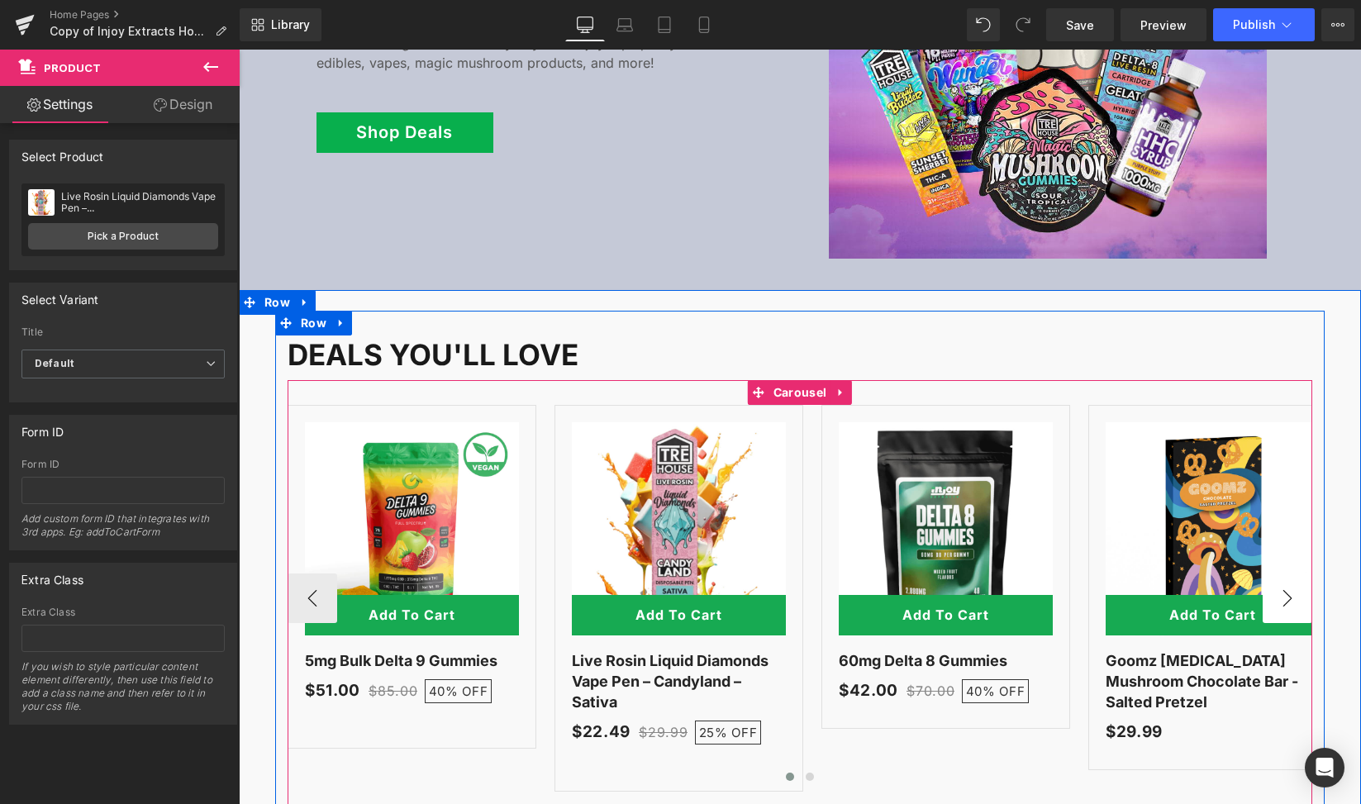
click at [1288, 579] on button "›" at bounding box center [1288, 599] width 50 height 50
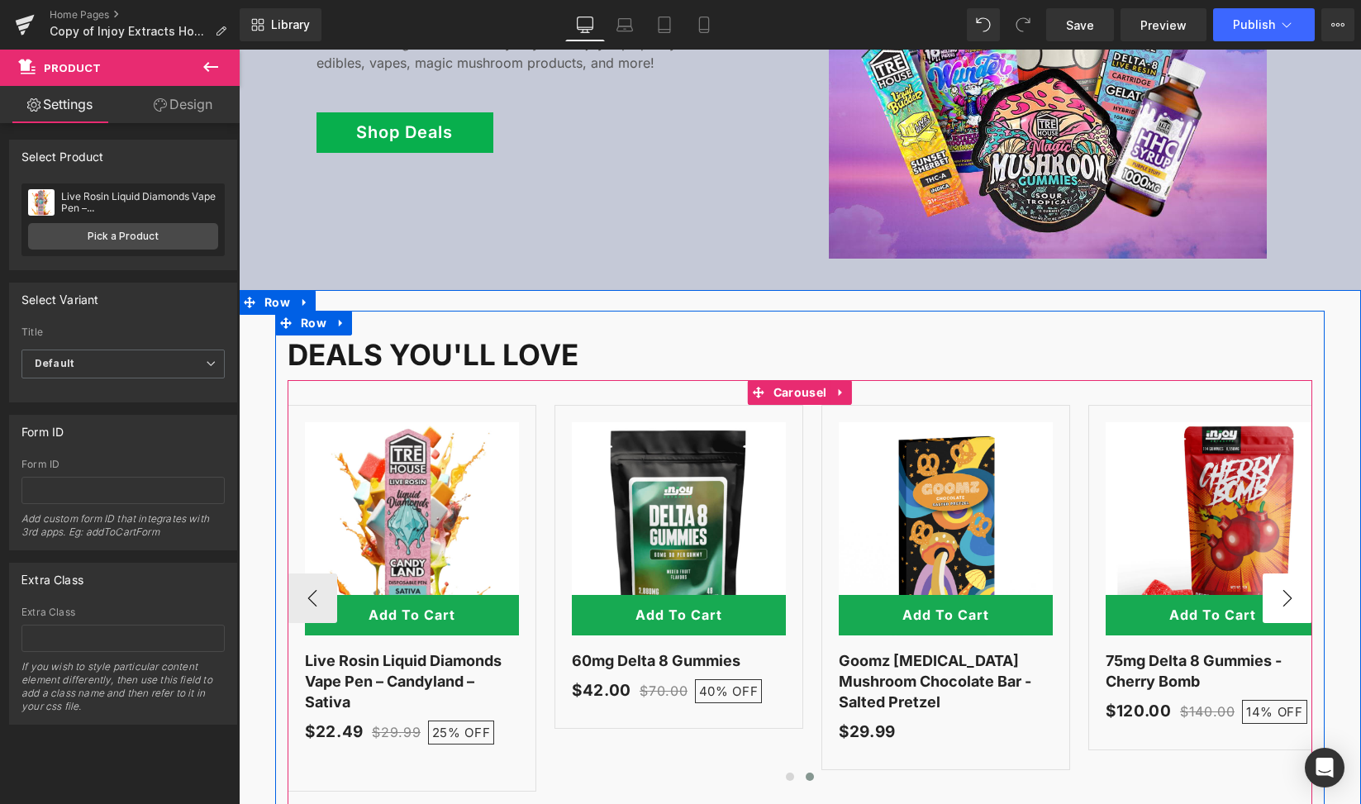
click at [1288, 579] on button "›" at bounding box center [1288, 599] width 50 height 50
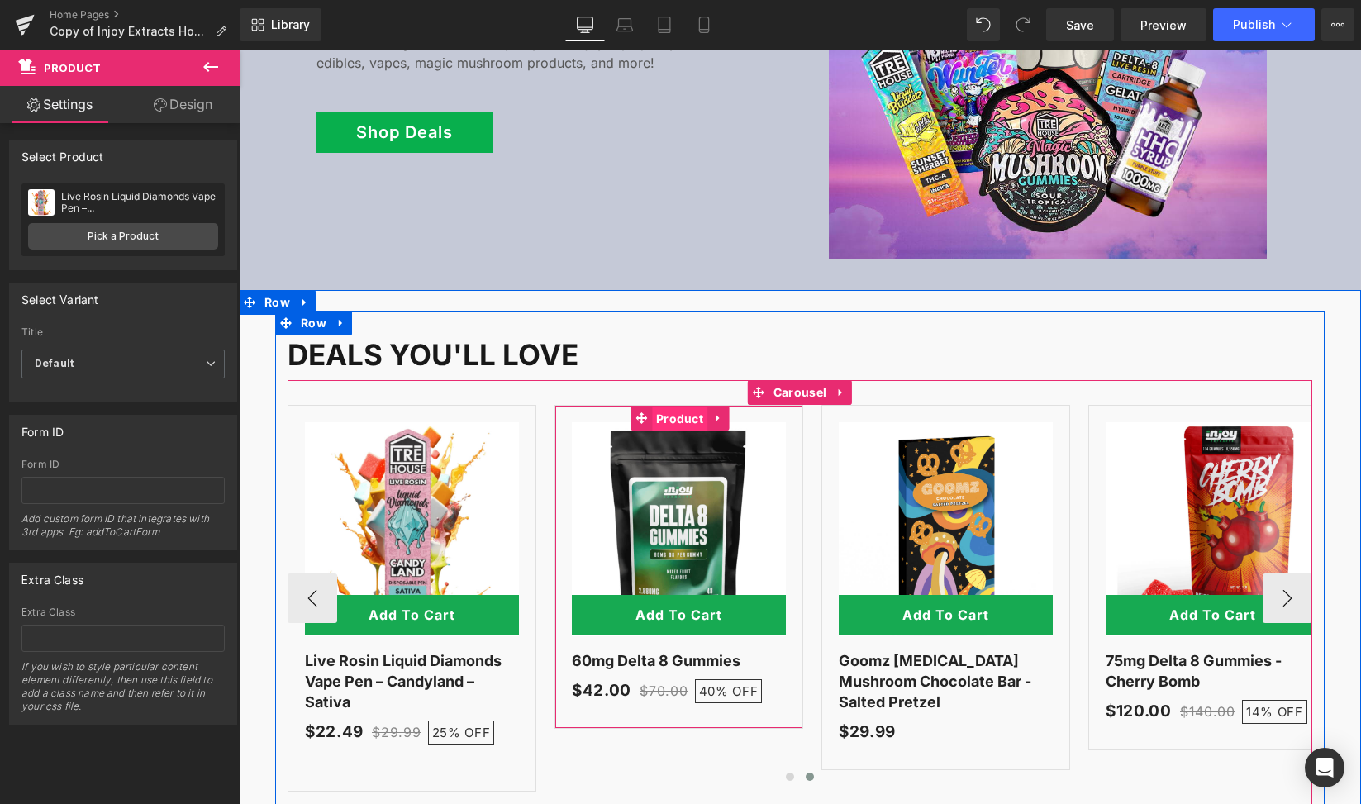
click at [660, 407] on span "Product" at bounding box center [679, 419] width 55 height 25
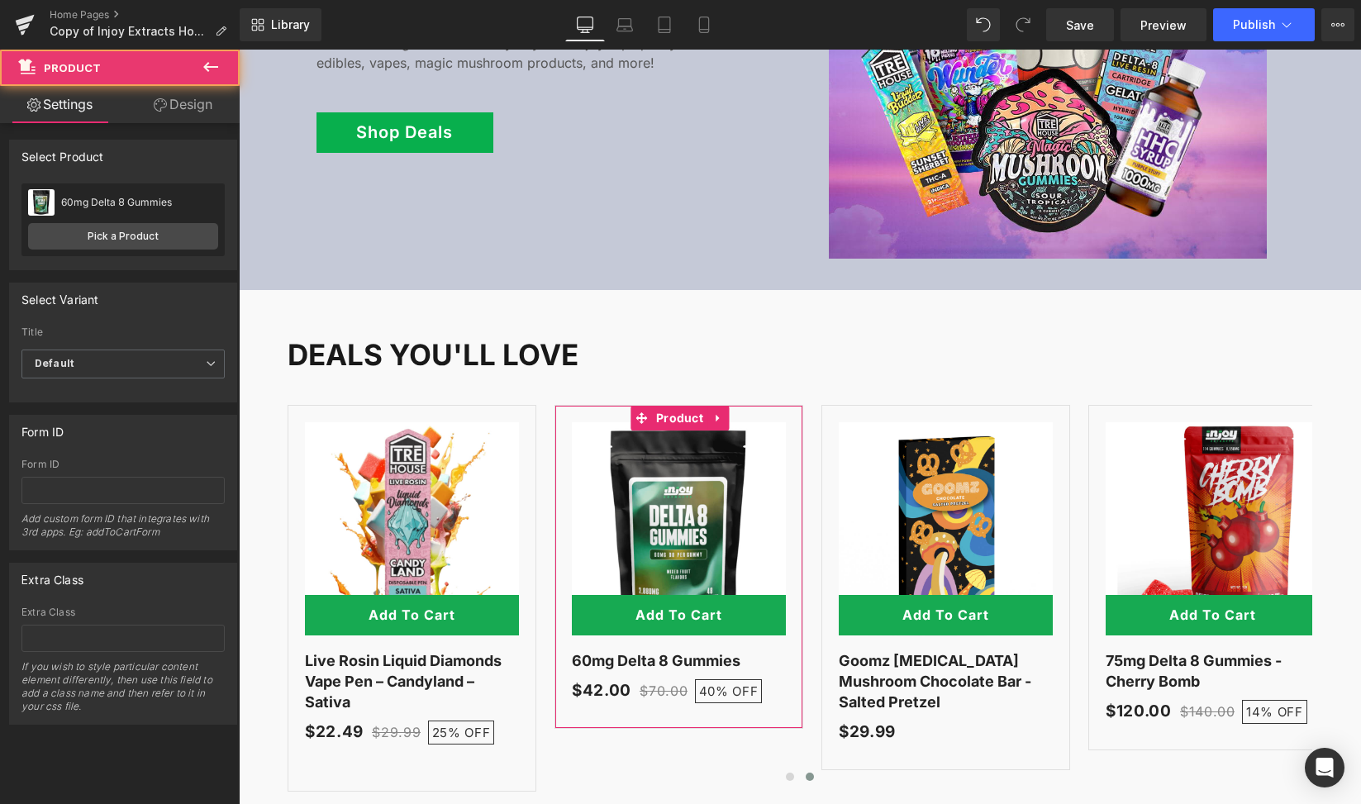
click at [51, 250] on div "60mg Delta 8 Gummies 60mg Delta 8 Gummies Pick a Product" at bounding box center [122, 220] width 203 height 73
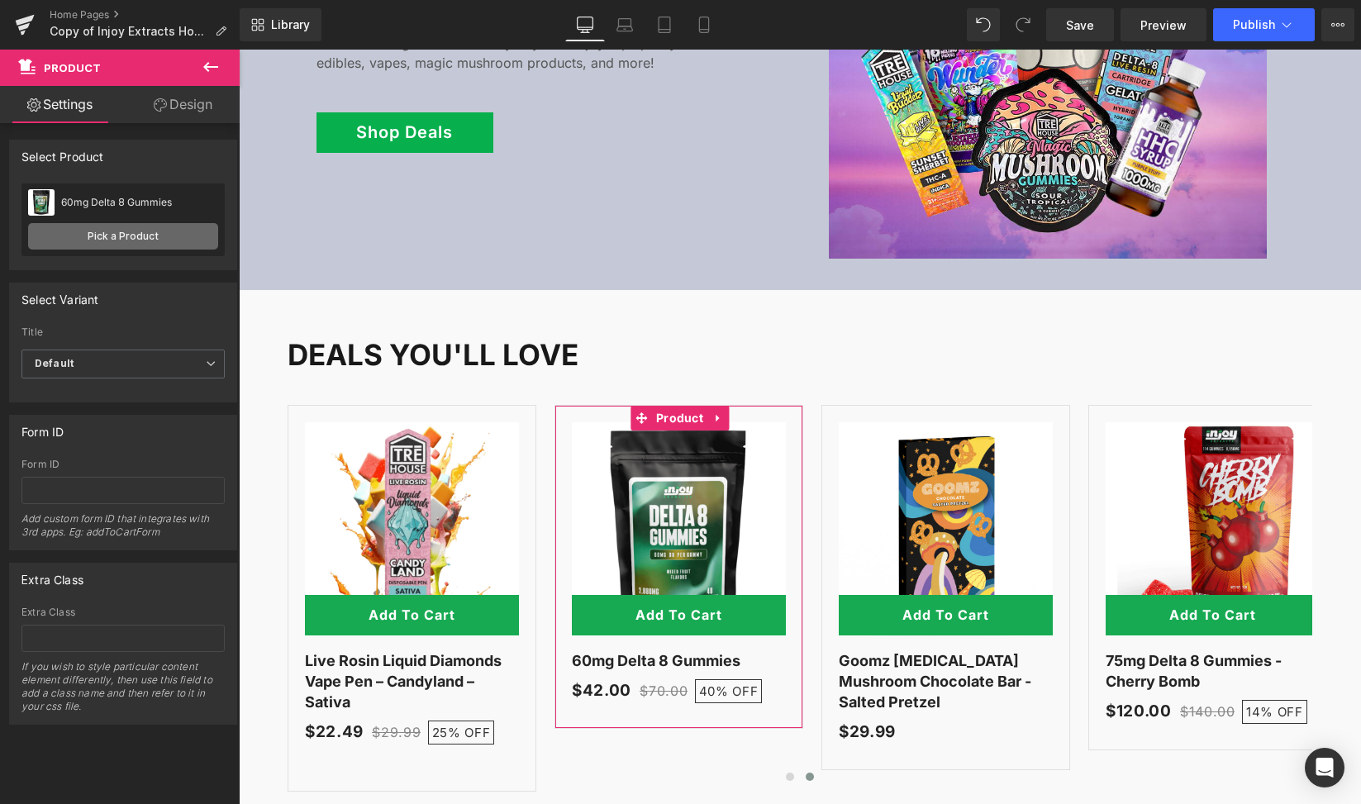
click at [53, 245] on link "Pick a Product" at bounding box center [123, 236] width 190 height 26
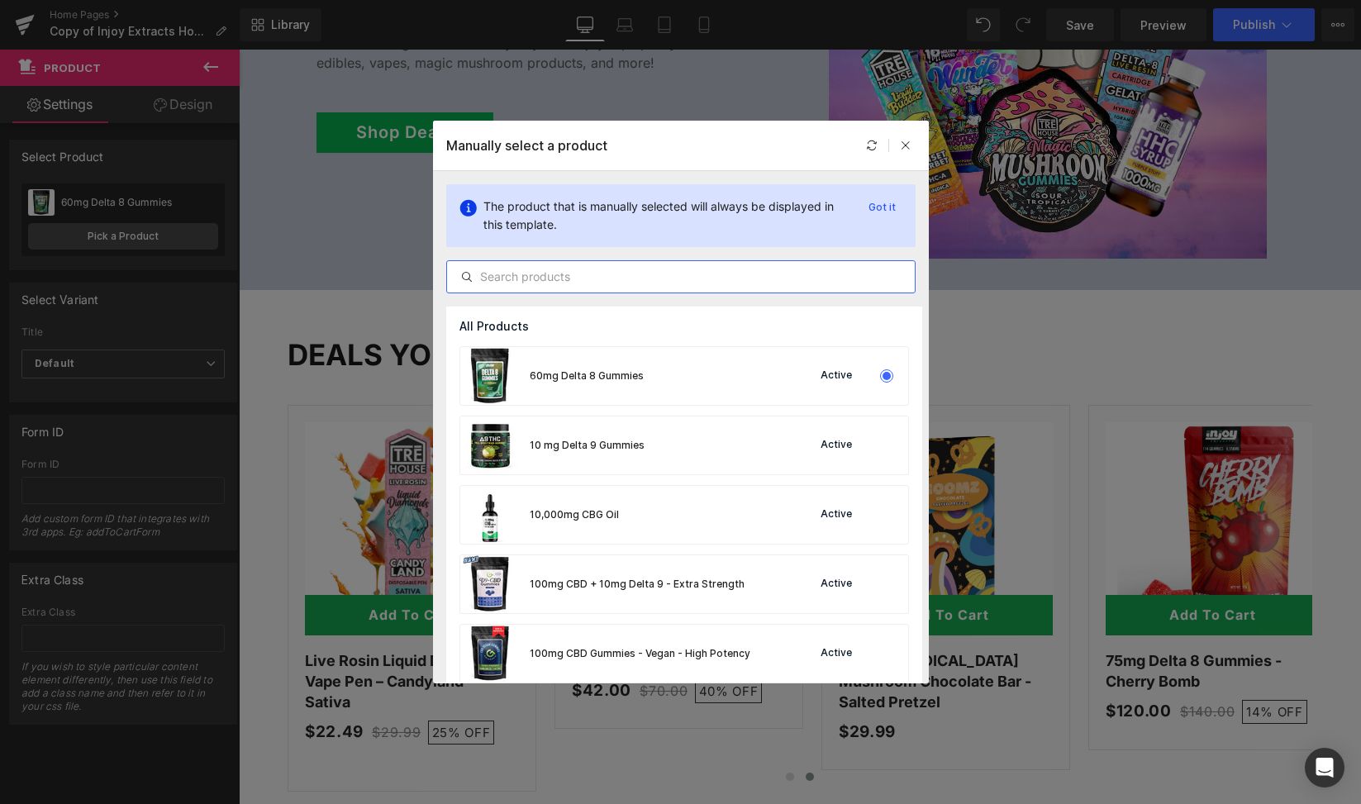
click at [534, 277] on input "text" at bounding box center [681, 277] width 468 height 20
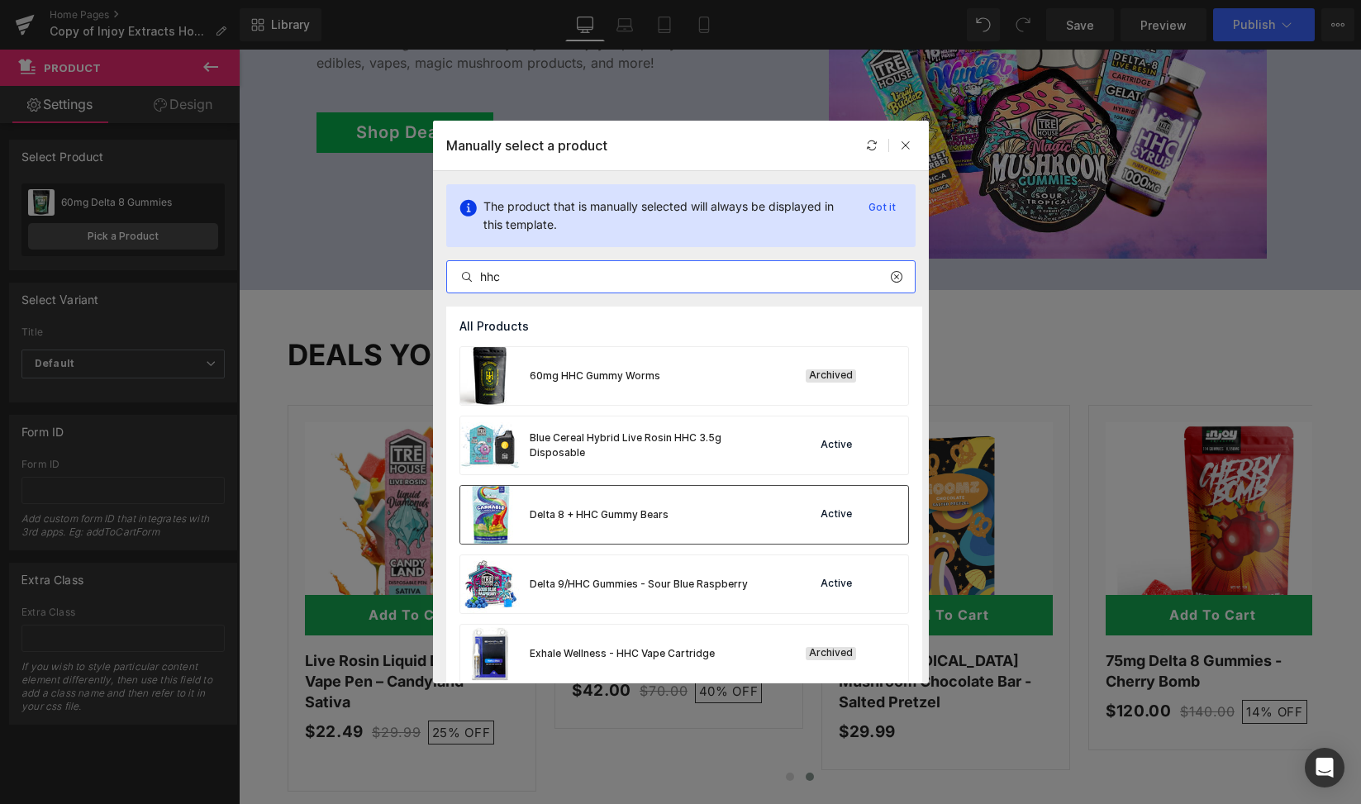
type input "hhc"
click at [651, 536] on div "Delta 8 + HHC Gummy Bears" at bounding box center [564, 515] width 208 height 58
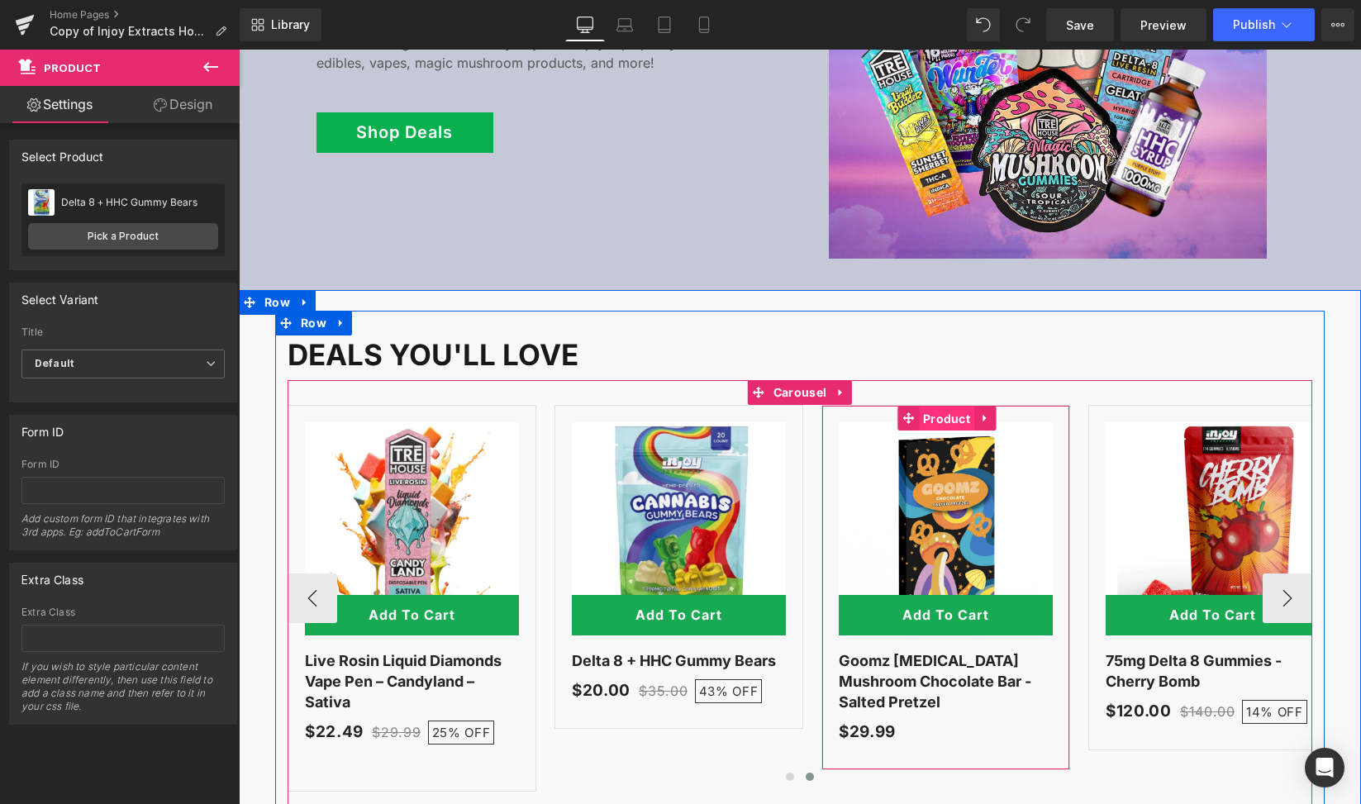
click at [952, 407] on span "Product" at bounding box center [946, 419] width 55 height 25
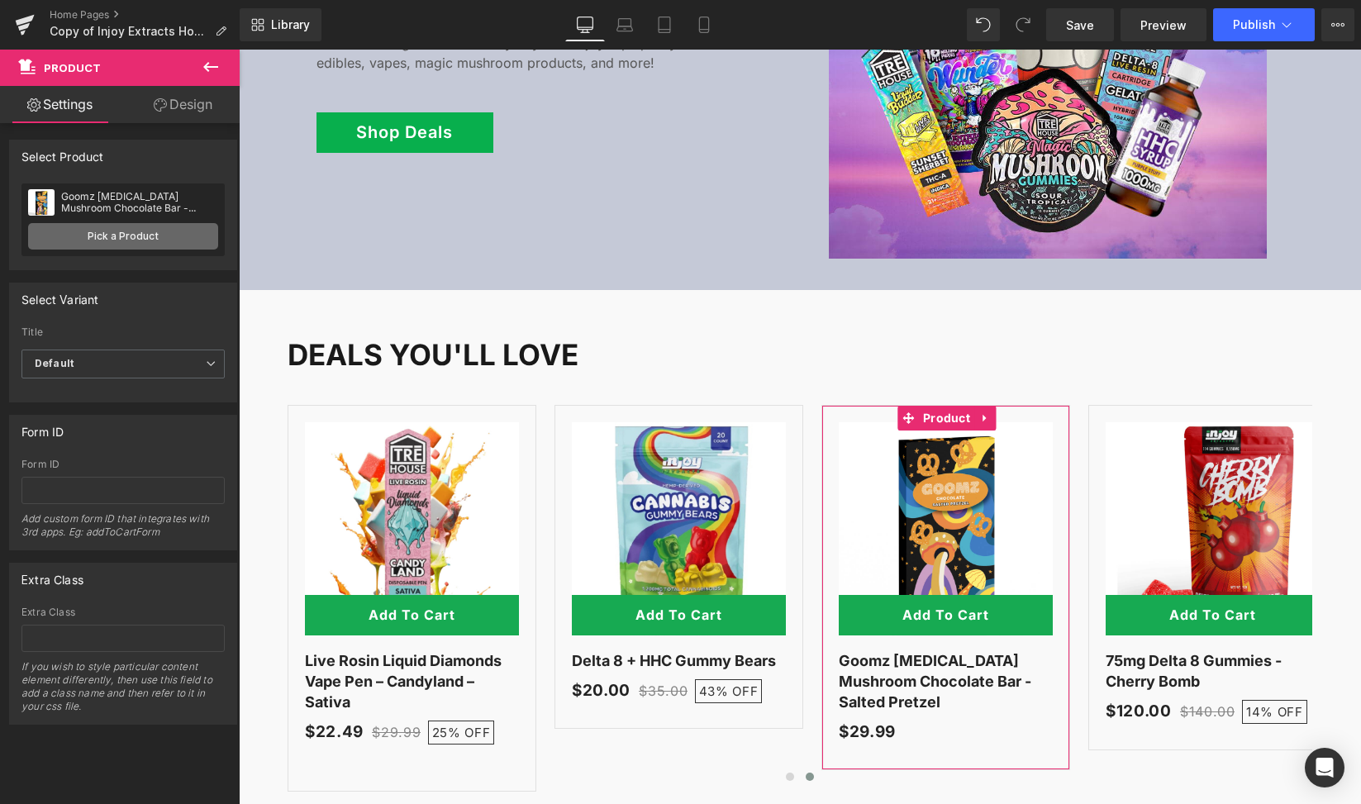
click at [85, 236] on link "Pick a Product" at bounding box center [123, 236] width 190 height 26
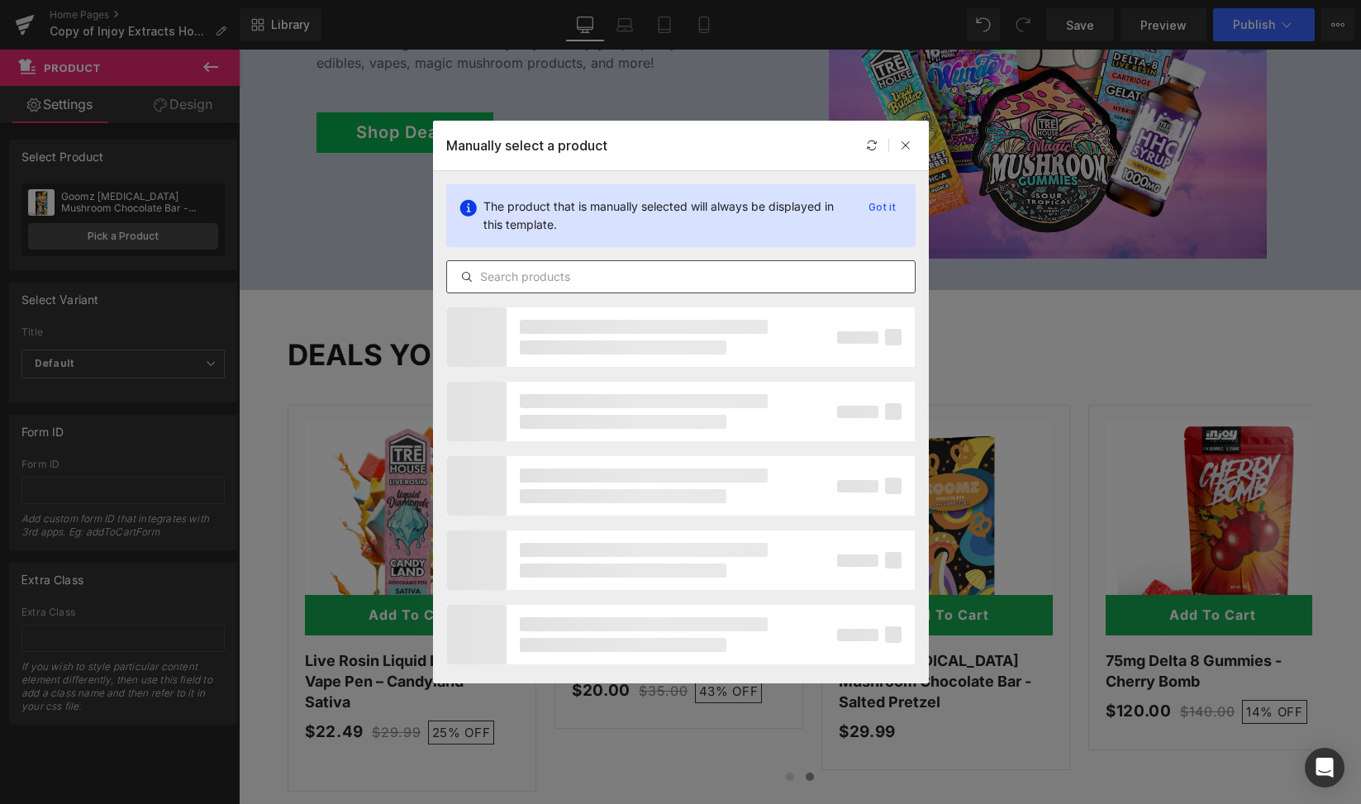
click at [537, 282] on input "text" at bounding box center [681, 277] width 468 height 20
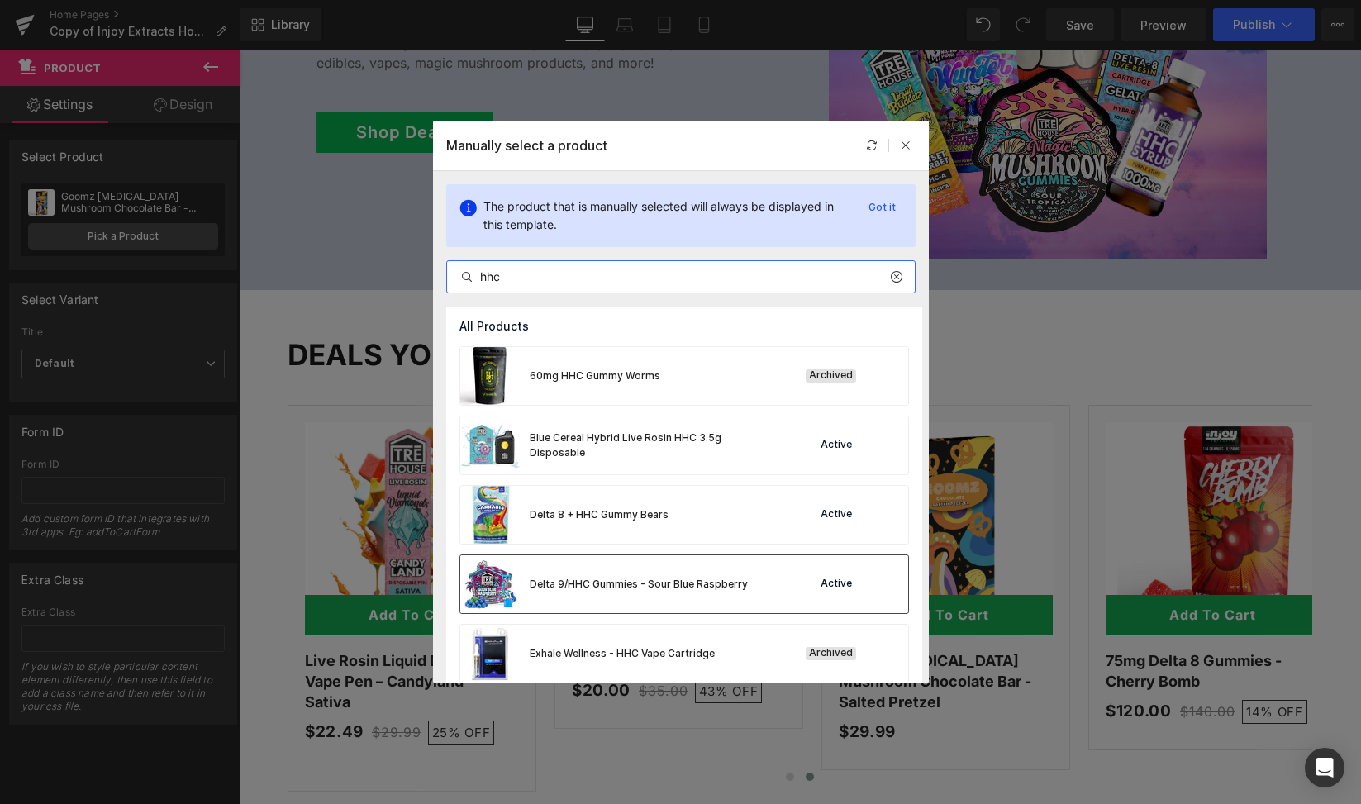
type input "hhc"
click at [729, 593] on div "Delta 9/HHC Gummies - Sour Blue Raspberry" at bounding box center [604, 584] width 288 height 58
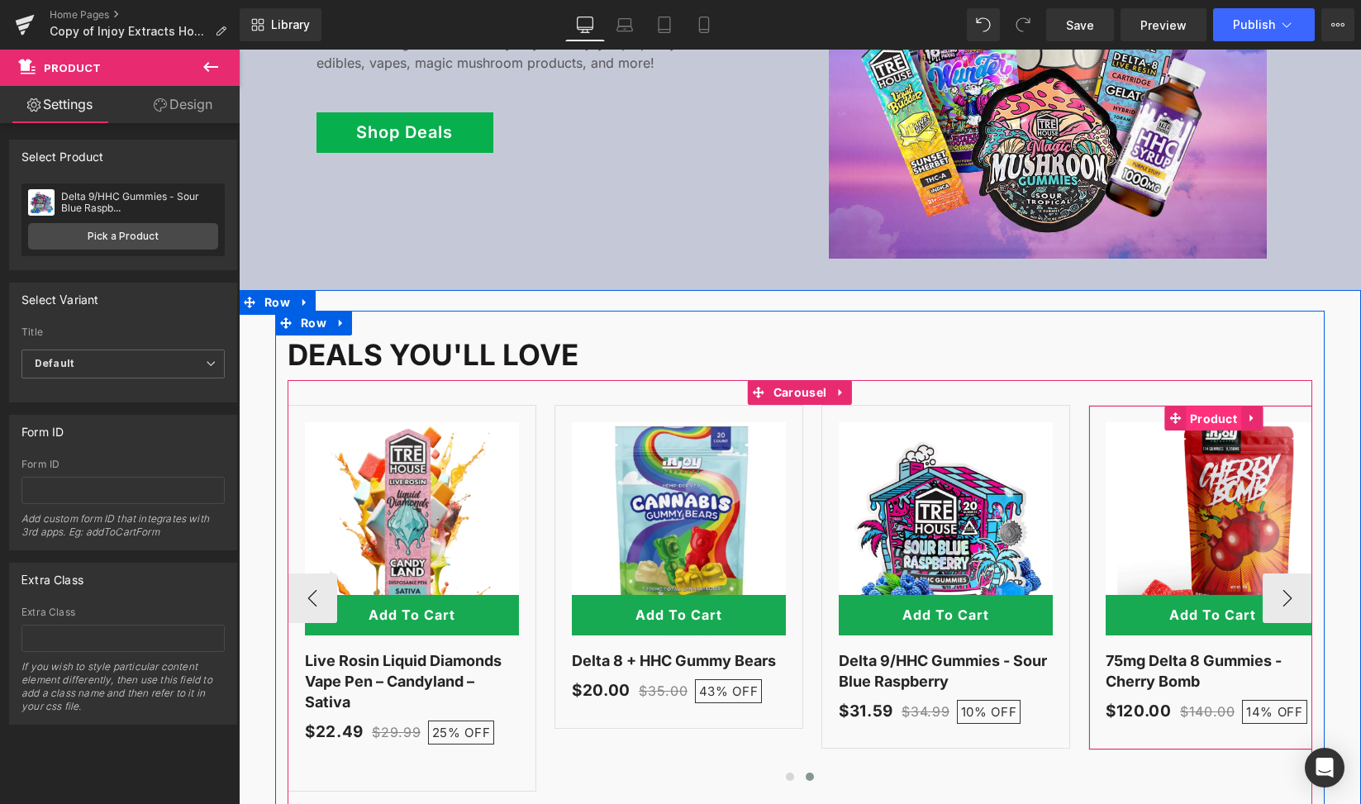
click at [1214, 407] on span "Product" at bounding box center [1213, 419] width 55 height 25
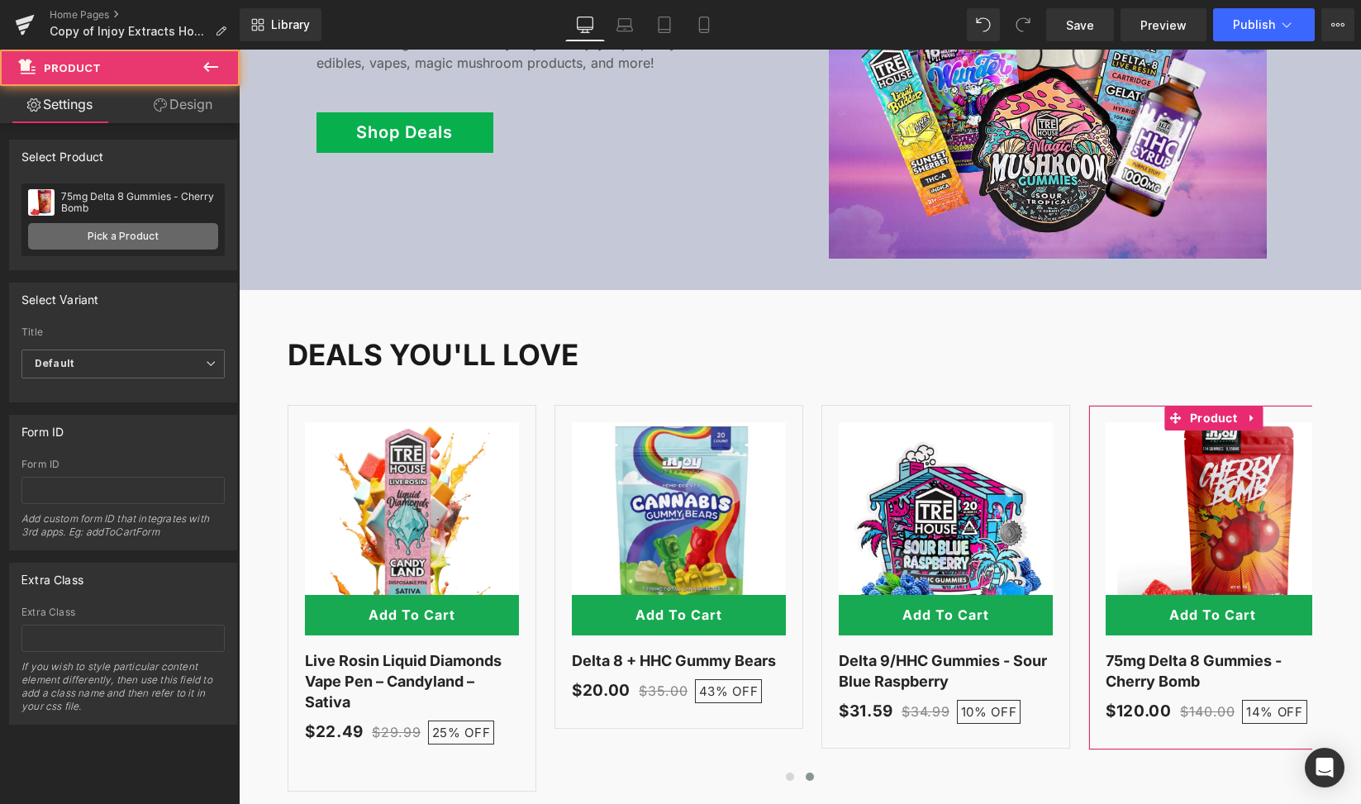
click at [161, 230] on link "Pick a Product" at bounding box center [123, 236] width 190 height 26
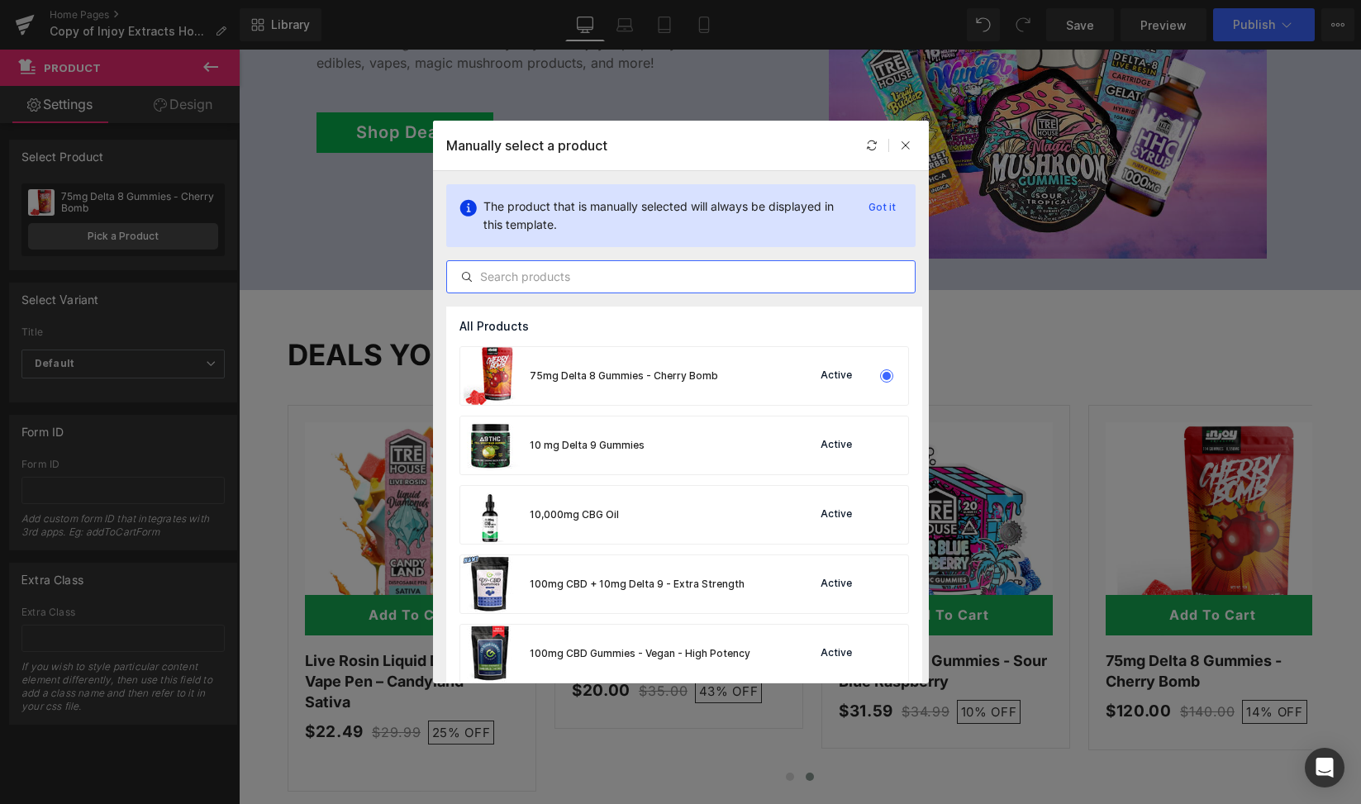
click at [536, 274] on input "text" at bounding box center [681, 277] width 468 height 20
click at [698, 524] on div "10,000mg CBG Oil Active" at bounding box center [684, 515] width 448 height 58
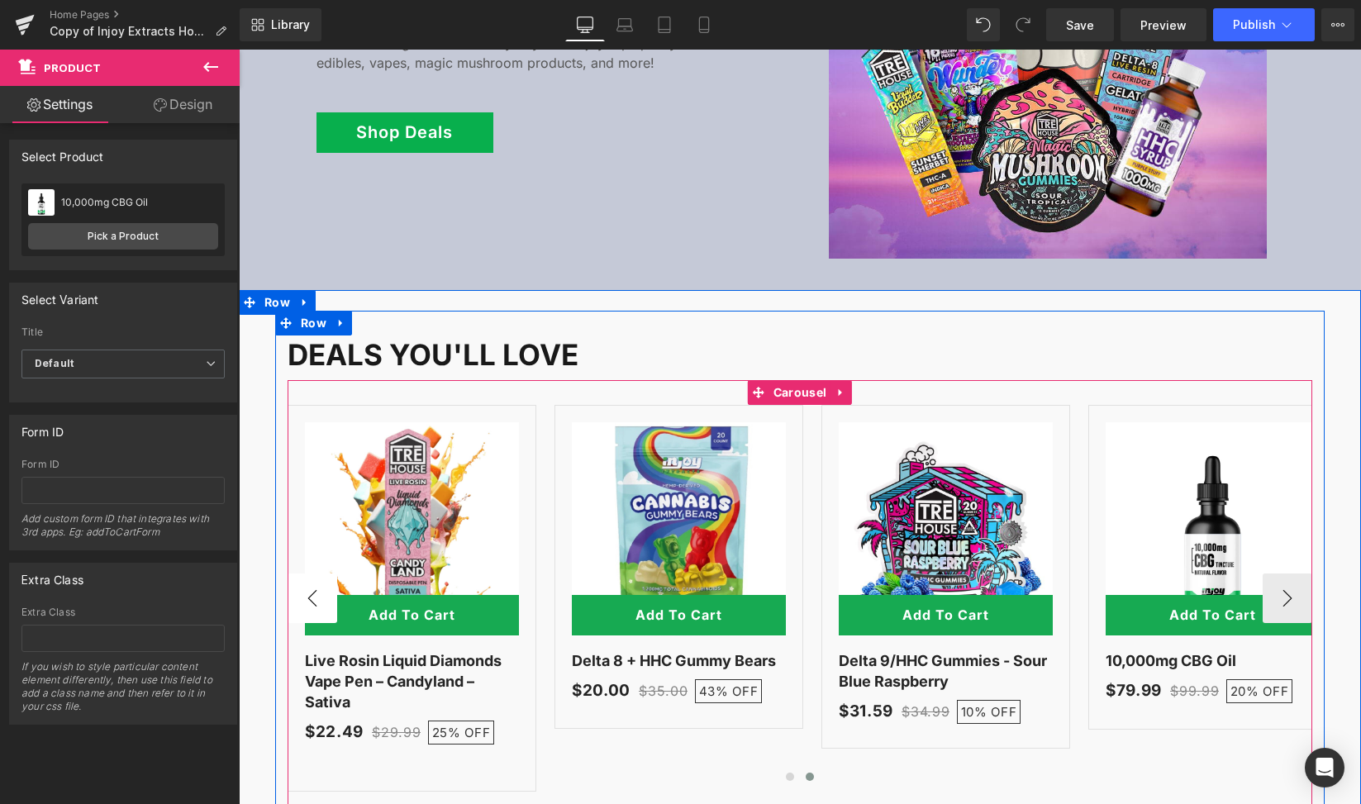
click at [293, 579] on button "‹" at bounding box center [313, 599] width 50 height 50
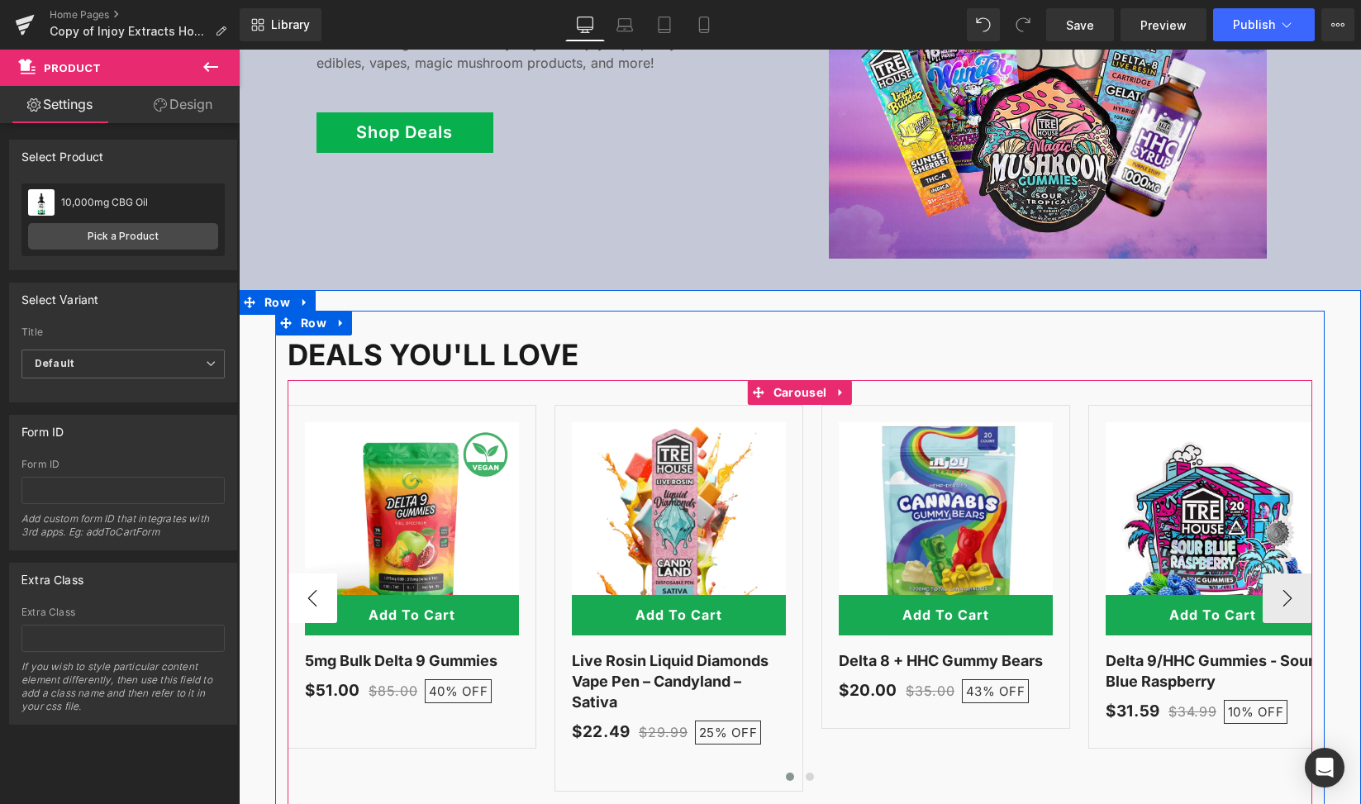
click at [293, 579] on button "‹" at bounding box center [313, 599] width 50 height 50
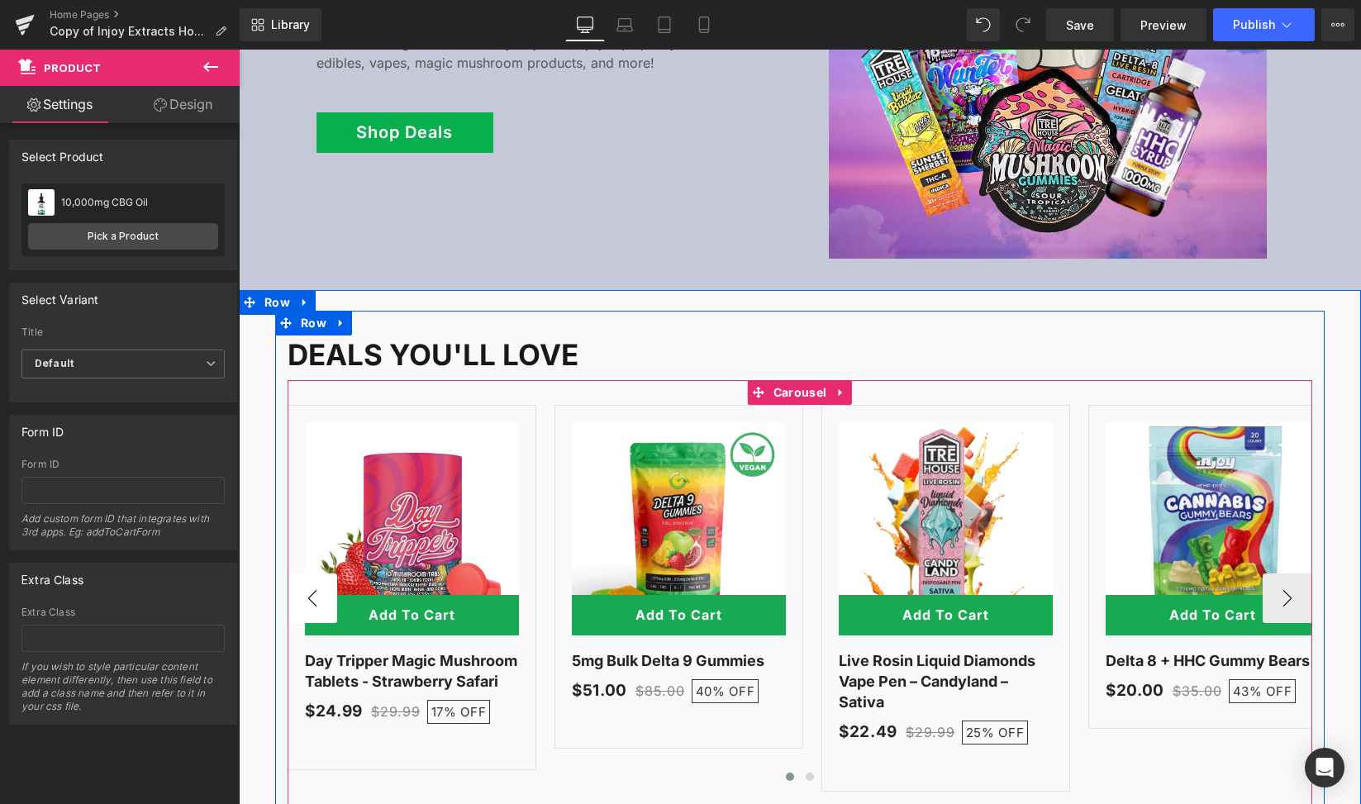
click at [293, 579] on button "‹" at bounding box center [313, 599] width 50 height 50
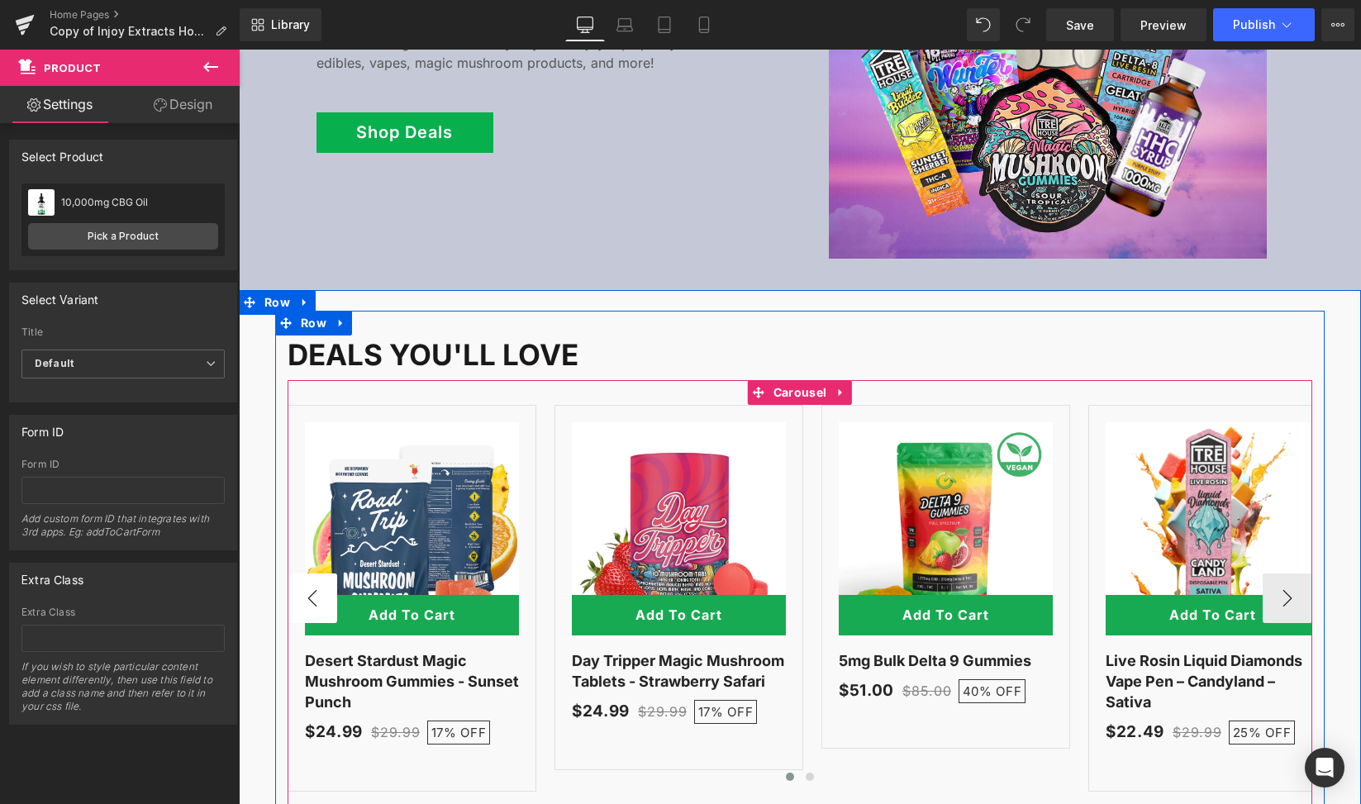
click at [293, 579] on button "‹" at bounding box center [313, 599] width 50 height 50
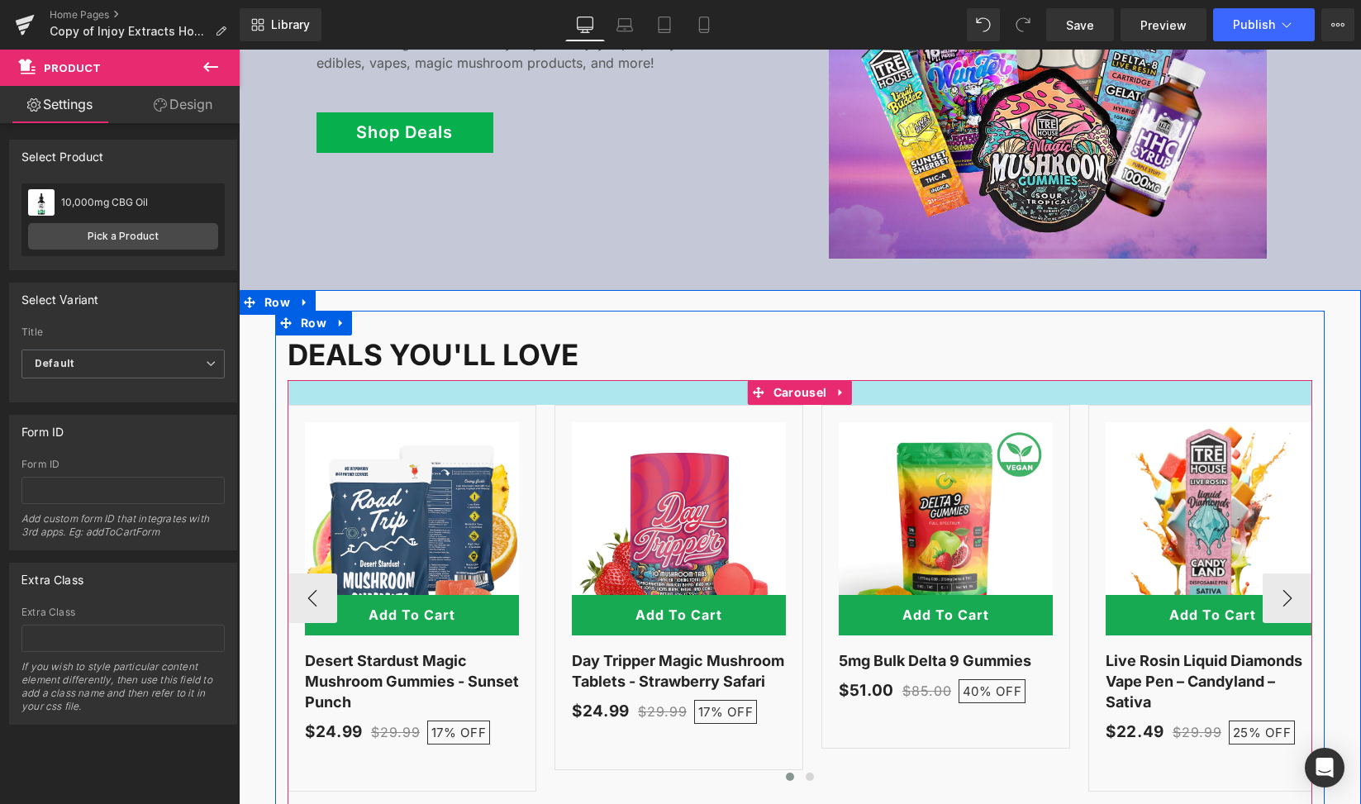
click at [546, 380] on div at bounding box center [800, 392] width 1025 height 25
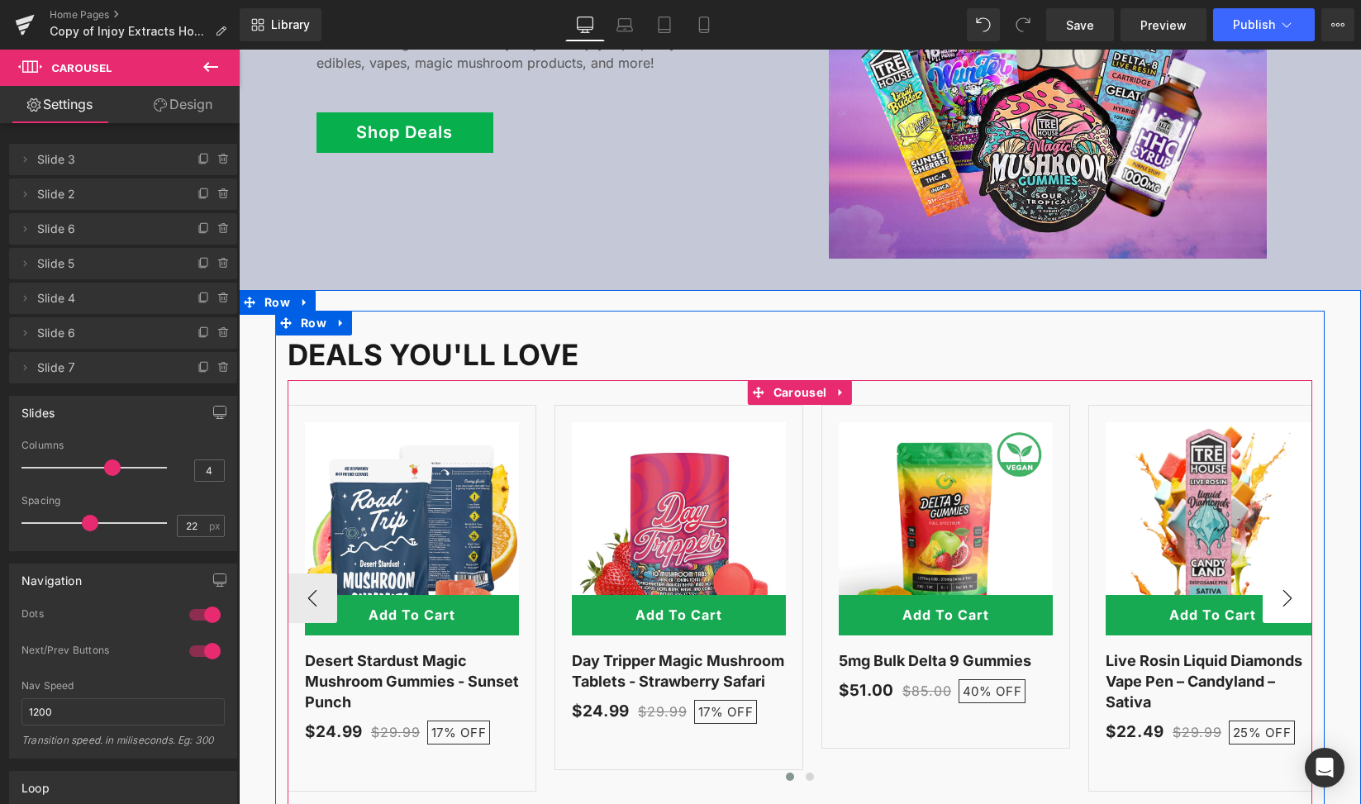
click at [1293, 579] on button "›" at bounding box center [1288, 599] width 50 height 50
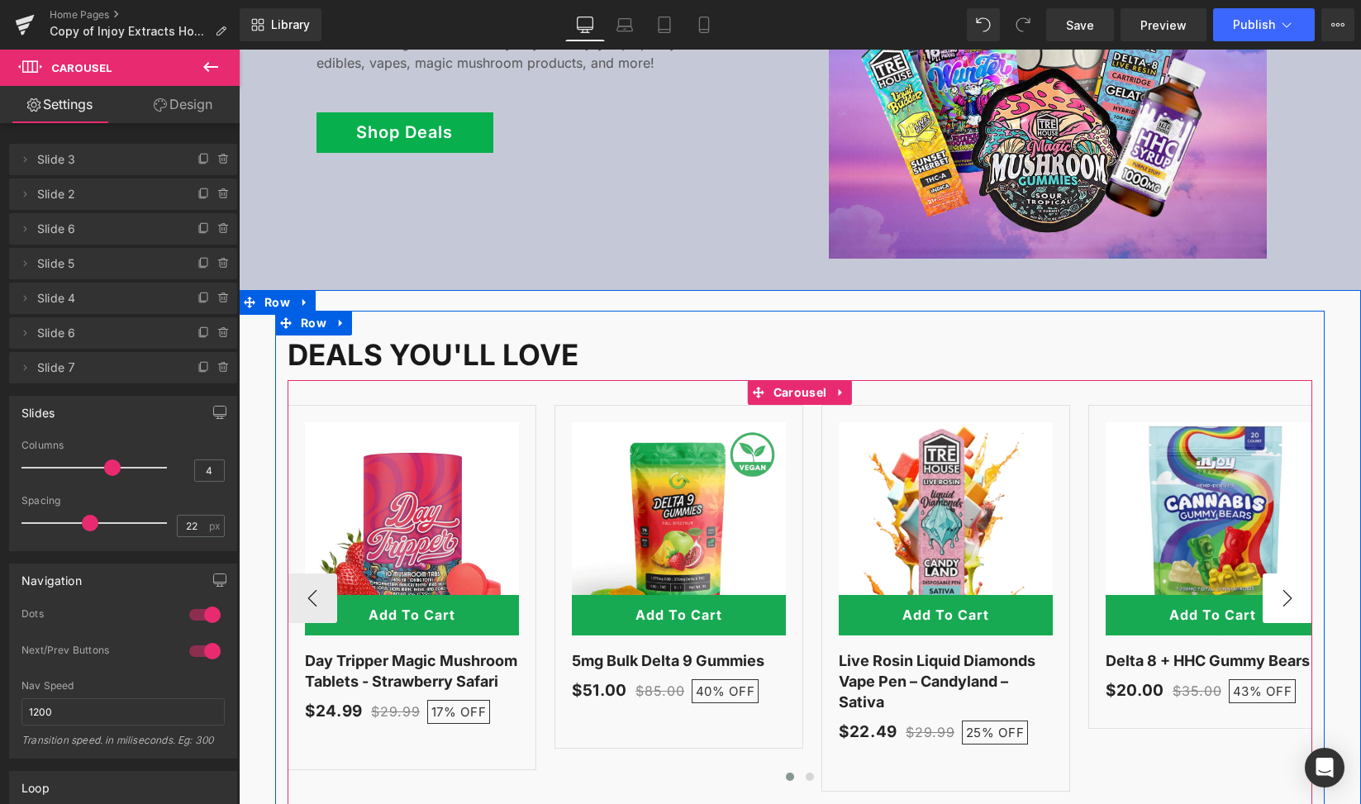
click at [1293, 579] on button "›" at bounding box center [1288, 599] width 50 height 50
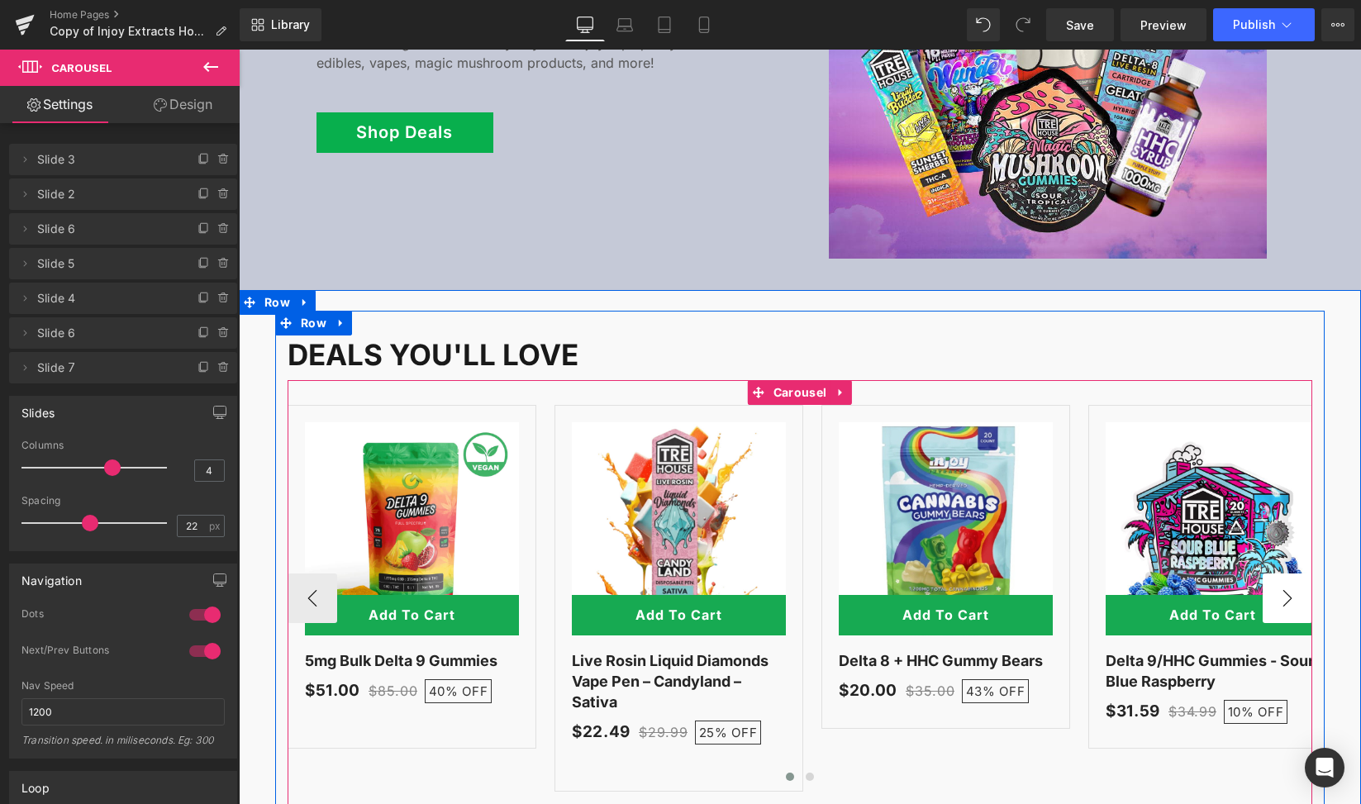
click at [1293, 579] on button "›" at bounding box center [1288, 599] width 50 height 50
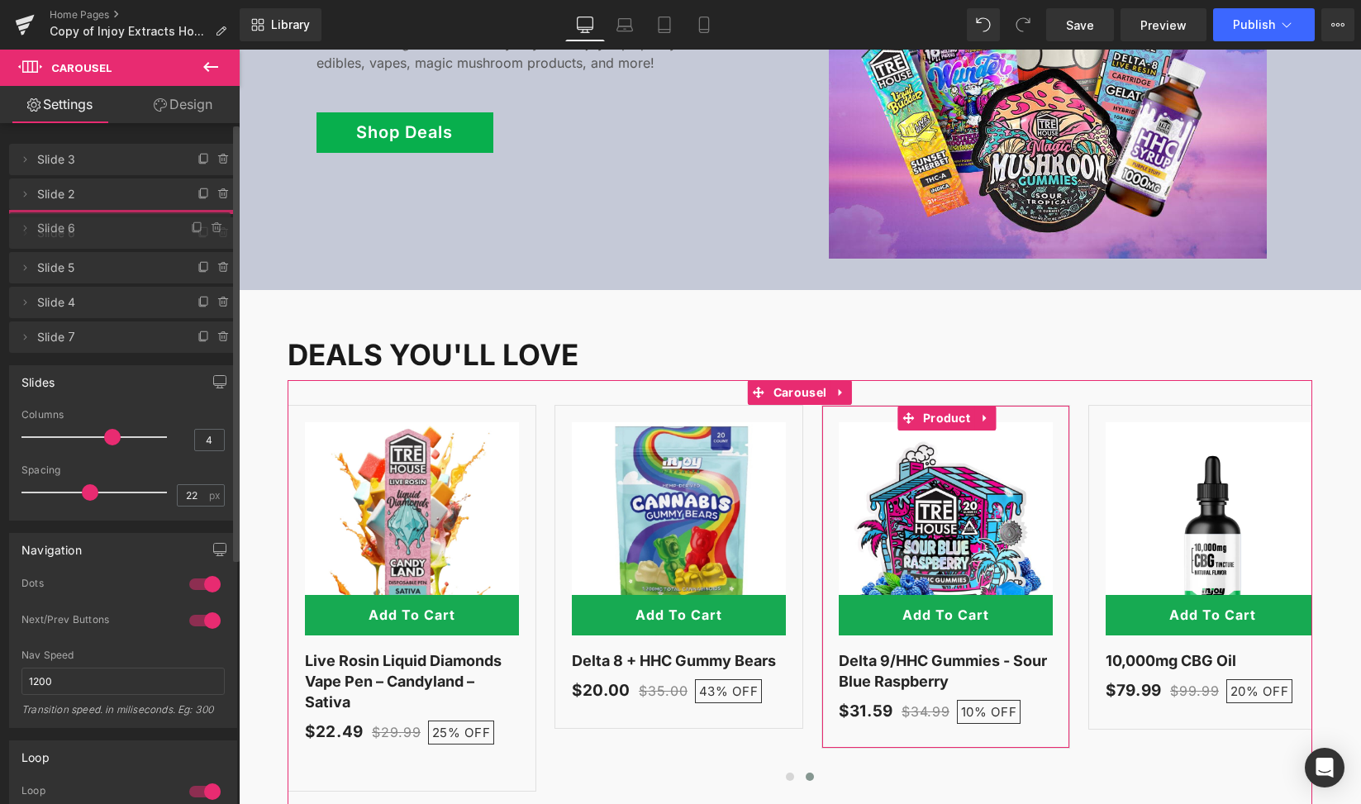
drag, startPoint x: 164, startPoint y: 331, endPoint x: 145, endPoint y: 224, distance: 108.2
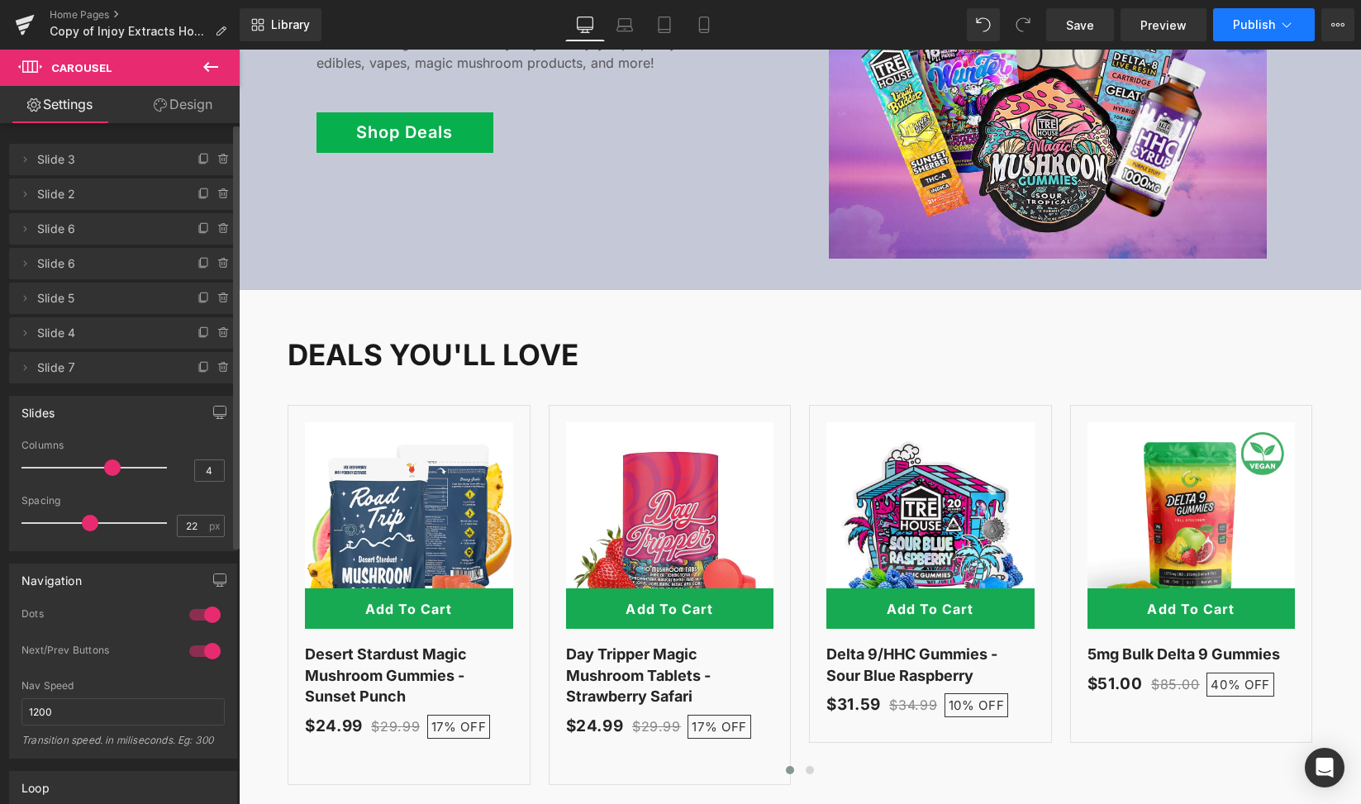
click at [1286, 35] on button "Publish" at bounding box center [1264, 24] width 102 height 33
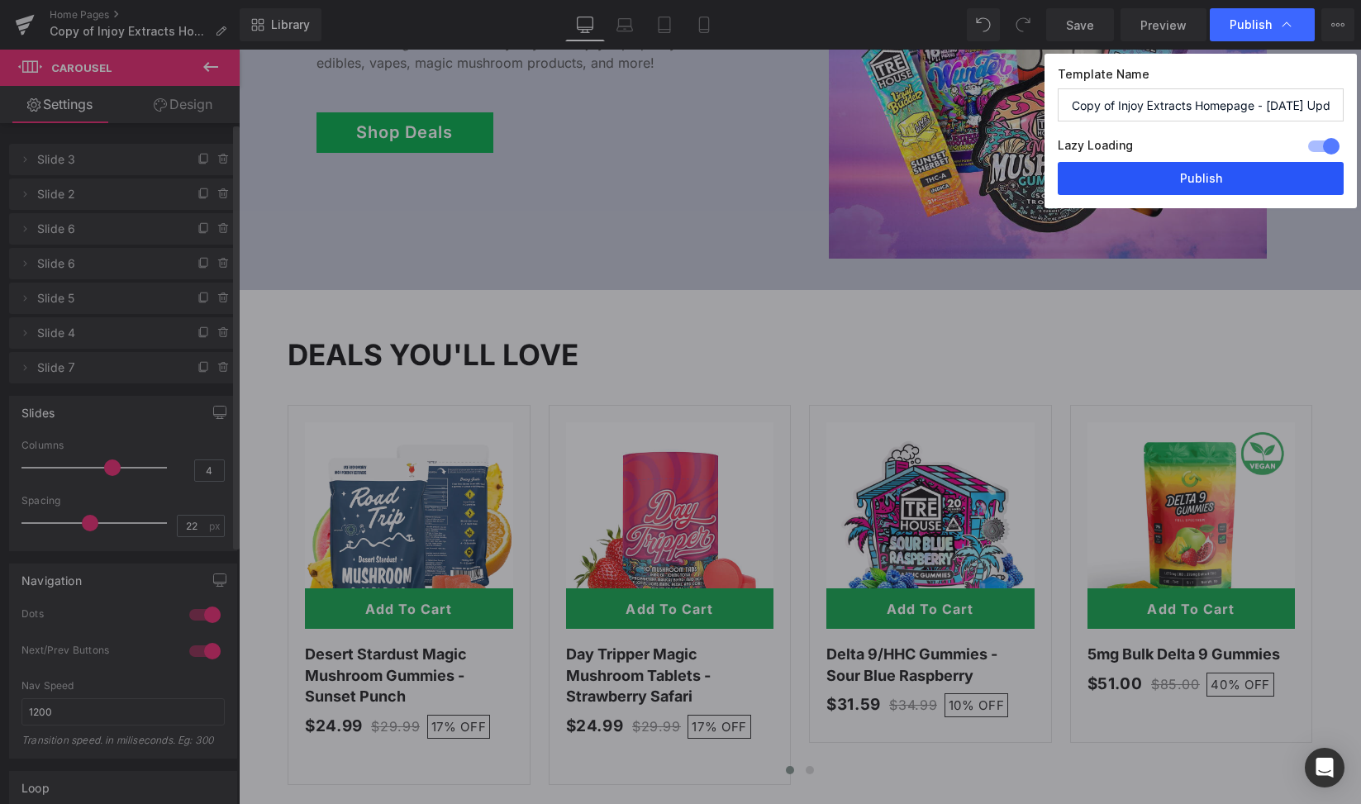
click at [1248, 171] on button "Publish" at bounding box center [1201, 178] width 286 height 33
